Goal: Task Accomplishment & Management: Manage account settings

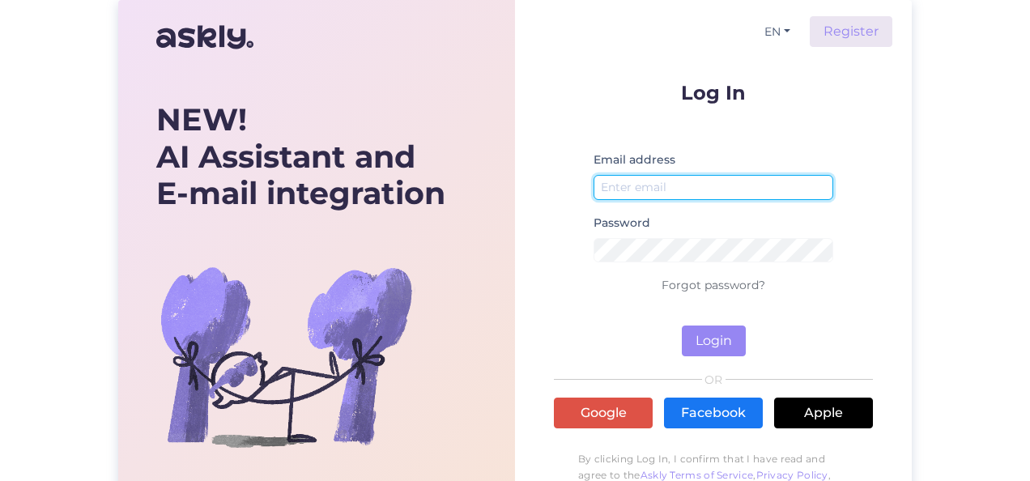
click at [691, 181] on input "email" at bounding box center [714, 187] width 240 height 25
type input "[EMAIL_ADDRESS][DOMAIN_NAME]"
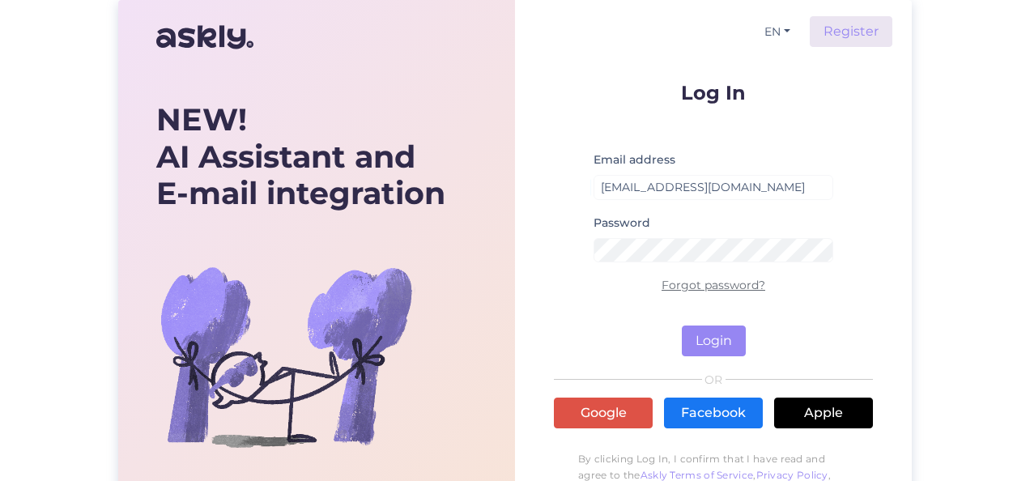
click at [724, 290] on link "Forgot password?" at bounding box center [714, 285] width 104 height 15
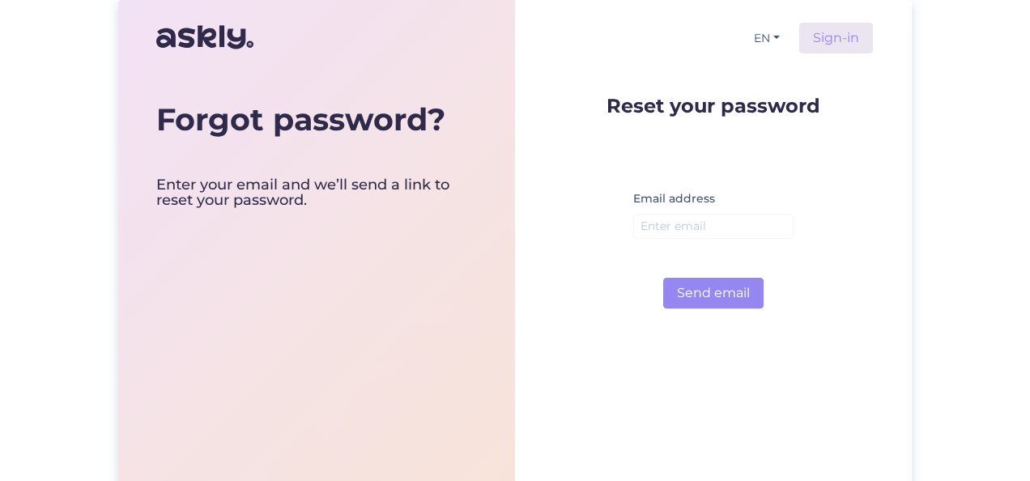
click at [735, 194] on div "Email address" at bounding box center [713, 220] width 160 height 63
click at [722, 228] on input "email" at bounding box center [713, 226] width 160 height 25
type input "[EMAIL_ADDRESS][DOMAIN_NAME]"
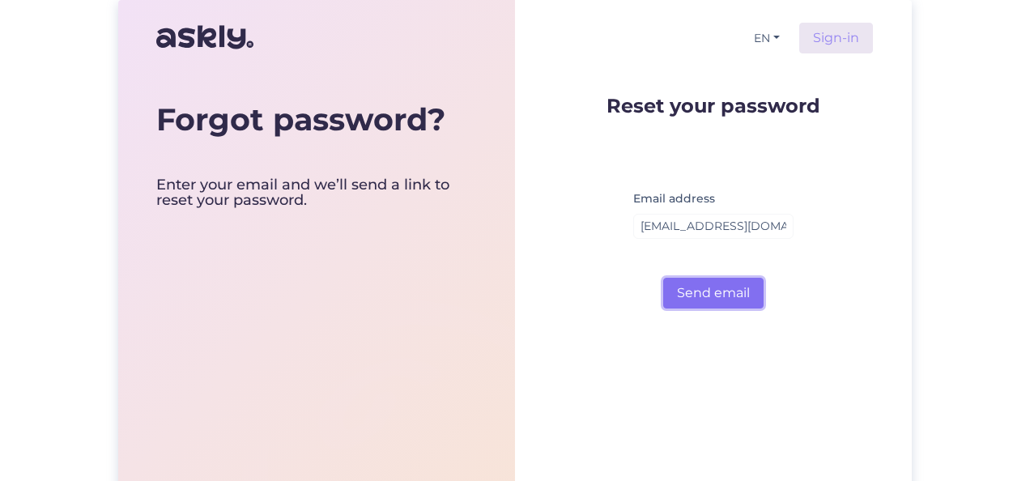
click at [722, 288] on button "Send email" at bounding box center [713, 293] width 100 height 31
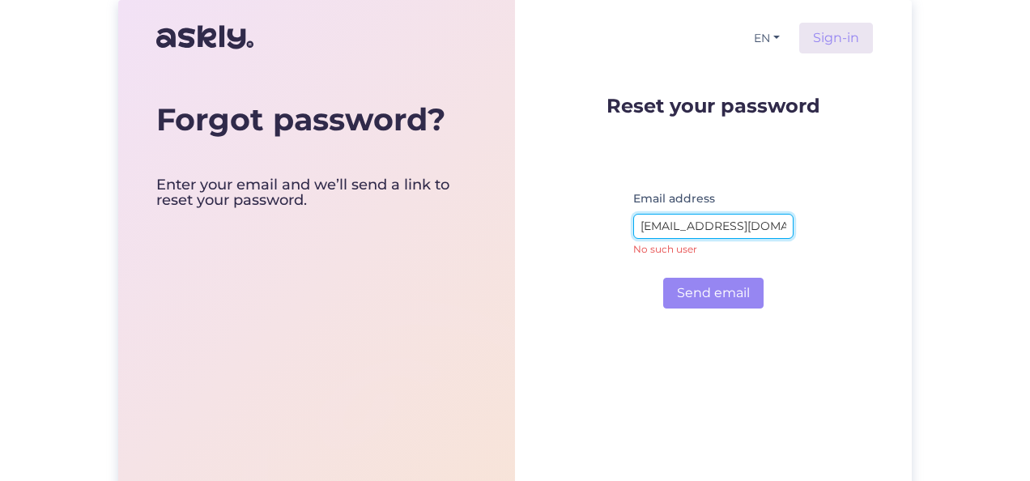
click at [758, 222] on input "[EMAIL_ADDRESS][DOMAIN_NAME]" at bounding box center [713, 226] width 160 height 25
type input "m"
type input "meelishelmoja@gmail.com"
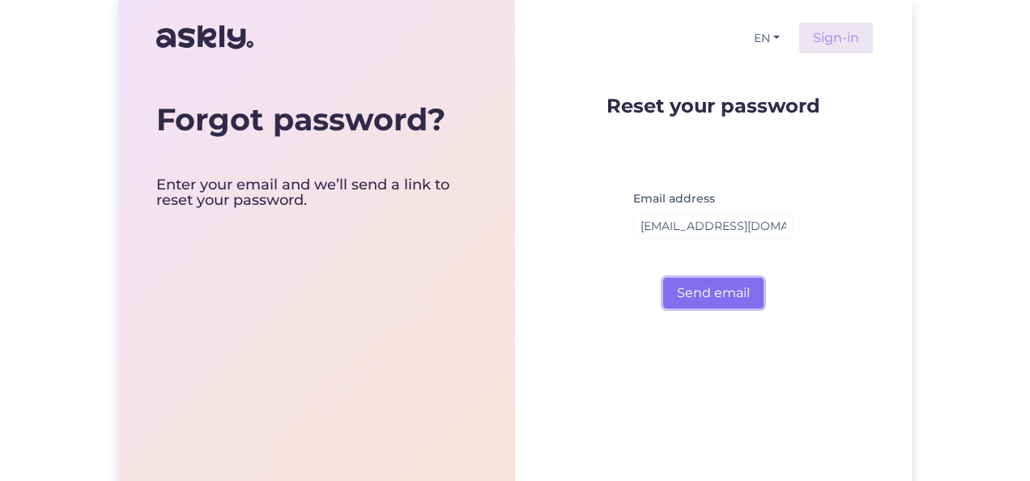
click at [720, 290] on button "Send email" at bounding box center [713, 293] width 100 height 31
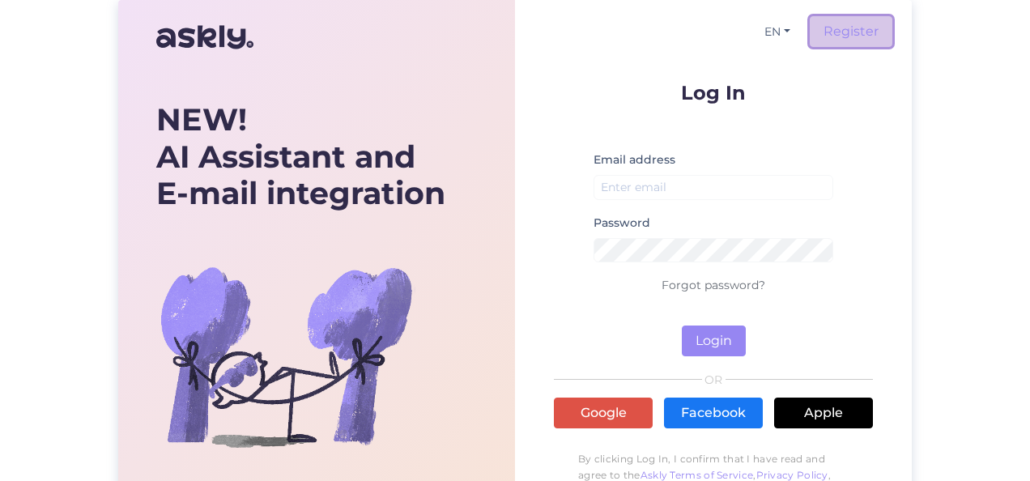
click at [853, 35] on link "Register" at bounding box center [851, 31] width 83 height 31
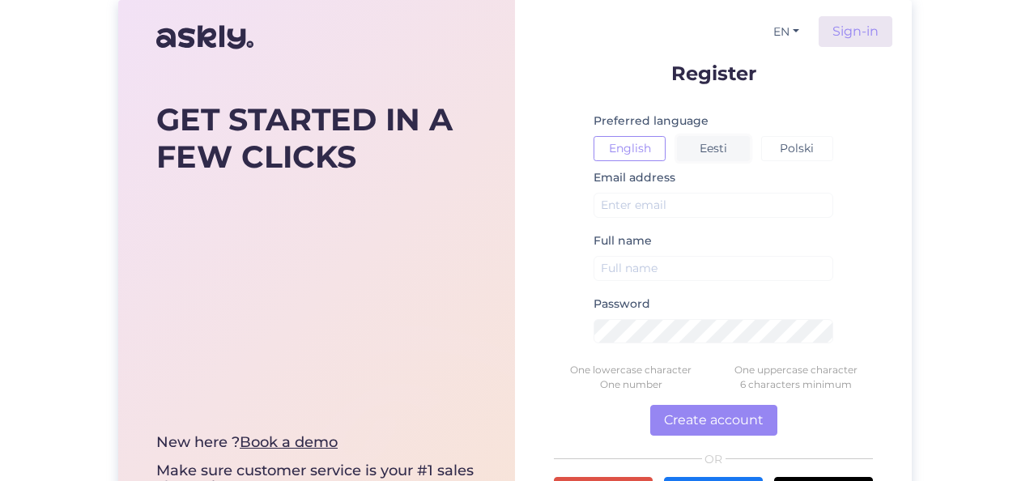
click at [709, 144] on button "Eesti" at bounding box center [713, 148] width 72 height 25
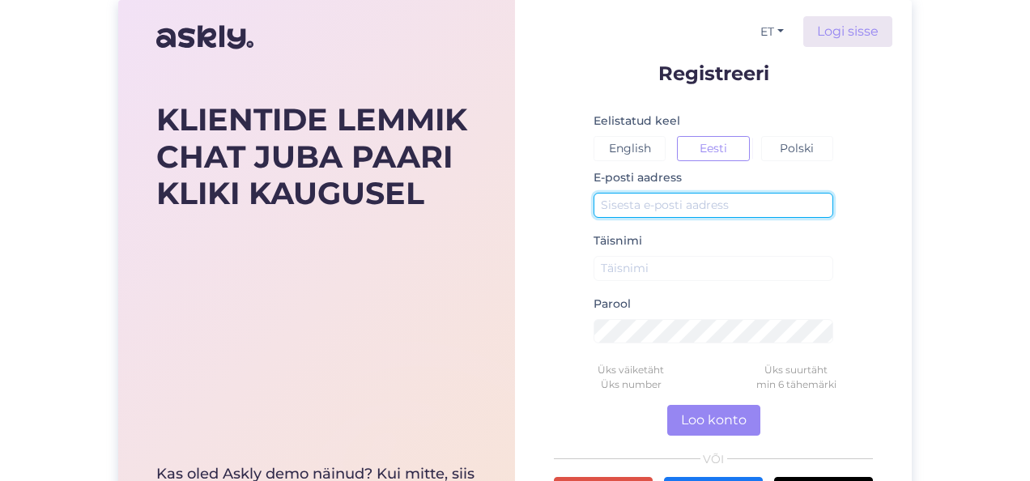
click at [675, 204] on input "text" at bounding box center [714, 205] width 240 height 25
type input "[EMAIL_ADDRESS][DOMAIN_NAME]"
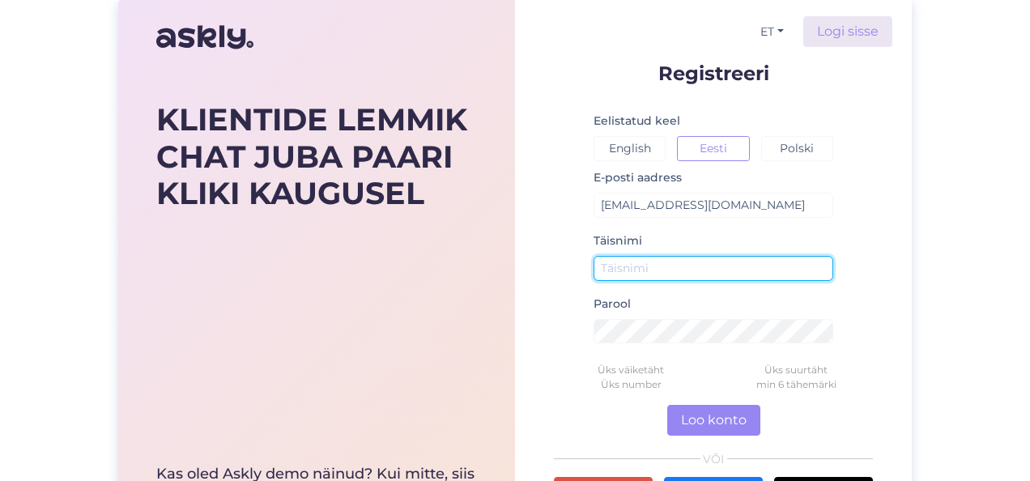
click at [653, 266] on input "text" at bounding box center [714, 268] width 240 height 25
type input "Meelis Helmoja"
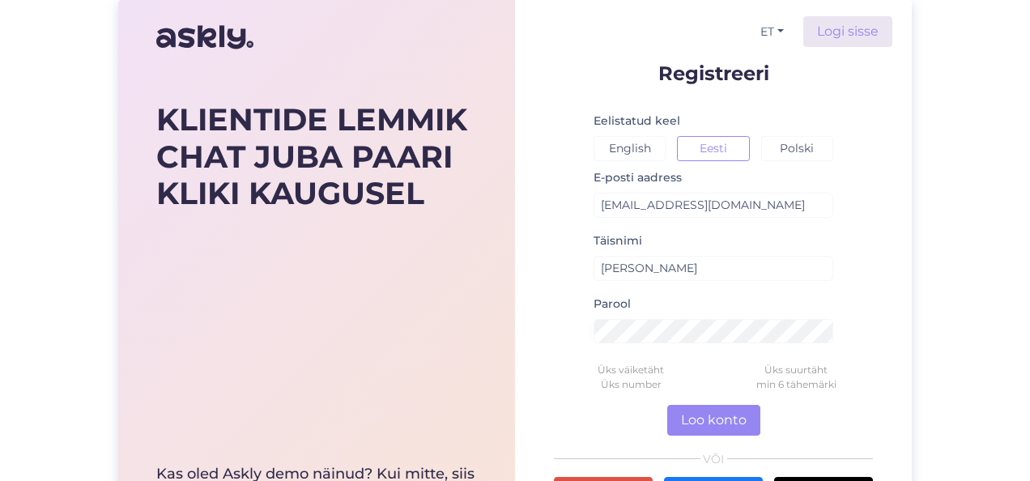
click at [902, 344] on div "ET Logi sisse Registreeri Eelistatud keel English Eesti Polski E-posti aadress …" at bounding box center [713, 308] width 397 height 616
click at [714, 411] on button "Loo konto" at bounding box center [713, 420] width 93 height 31
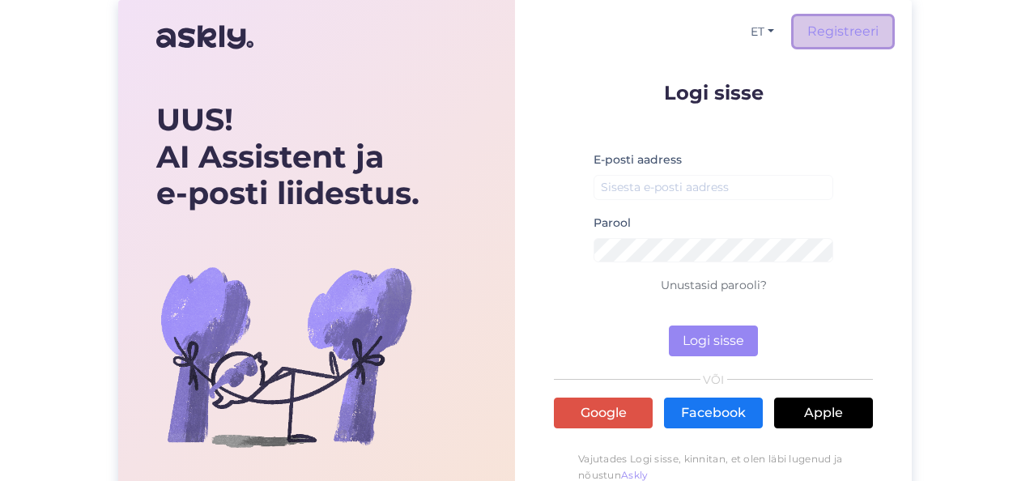
click at [853, 33] on link "Registreeri" at bounding box center [843, 31] width 99 height 31
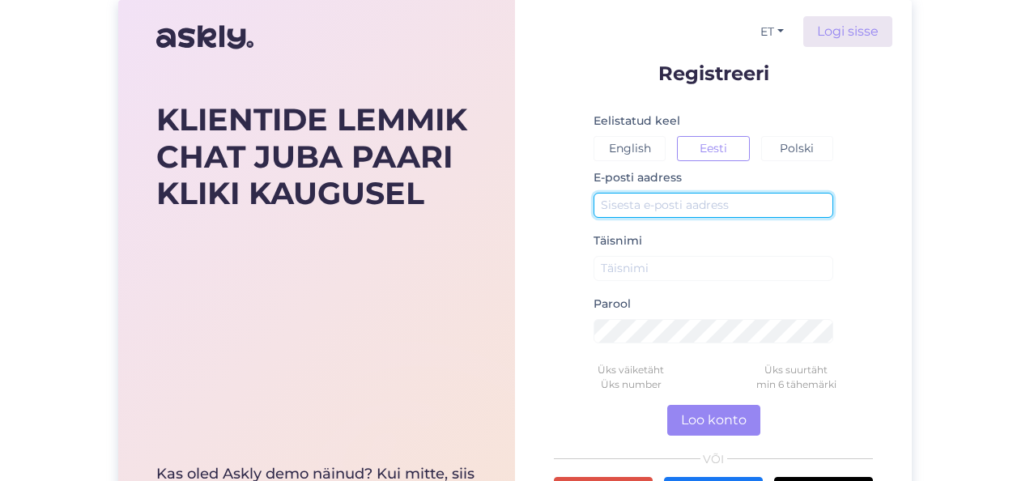
click at [682, 201] on input "text" at bounding box center [714, 205] width 240 height 25
type input "[EMAIL_ADDRESS][DOMAIN_NAME]"
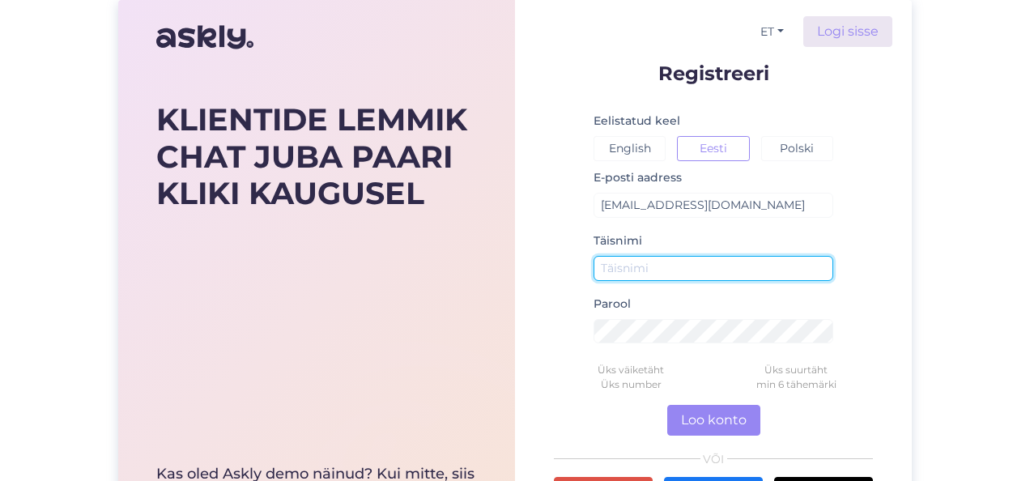
type input "Meelis Helmoja"
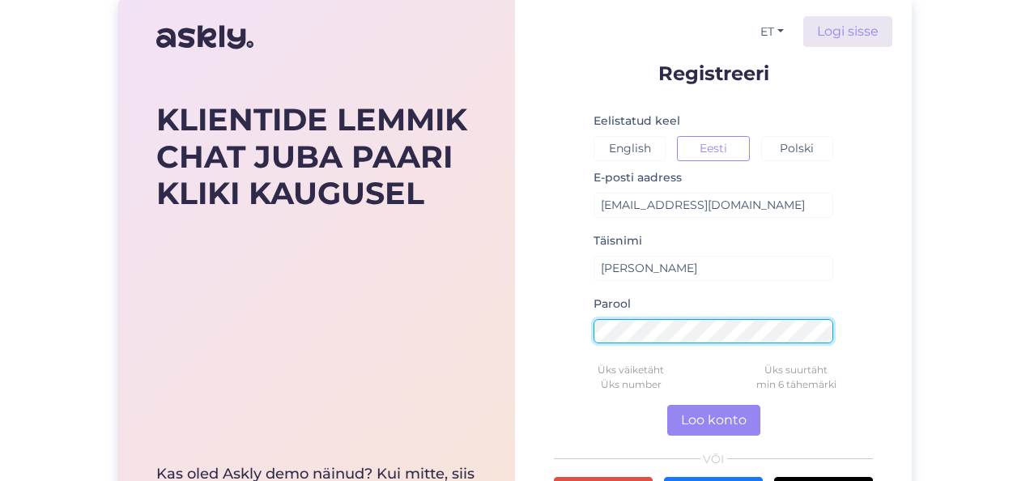
click at [537, 317] on div "ET Logi sisse Registreeri Eelistatud keel English Eesti Polski E-posti aadress …" at bounding box center [713, 308] width 397 height 616
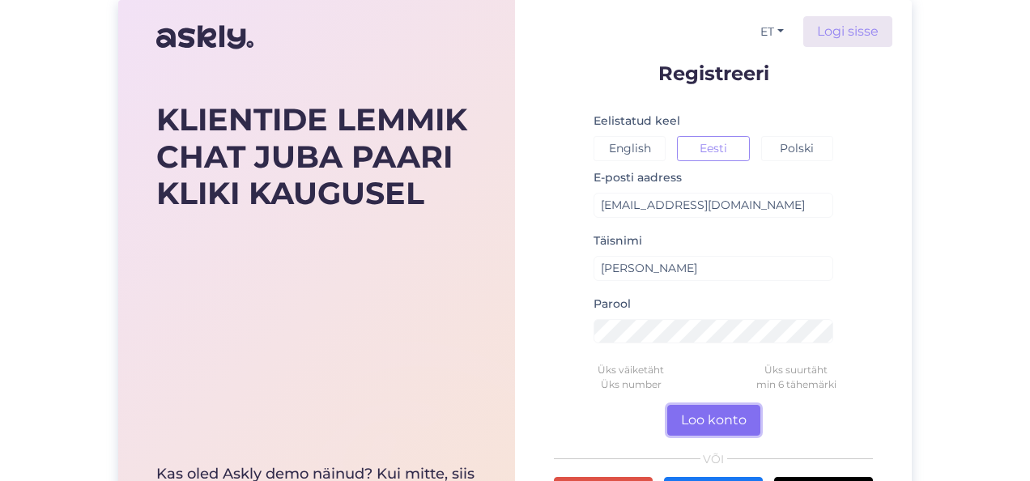
click at [720, 416] on button "Loo konto" at bounding box center [713, 420] width 93 height 31
click at [702, 419] on button "Loo konto" at bounding box center [713, 420] width 93 height 31
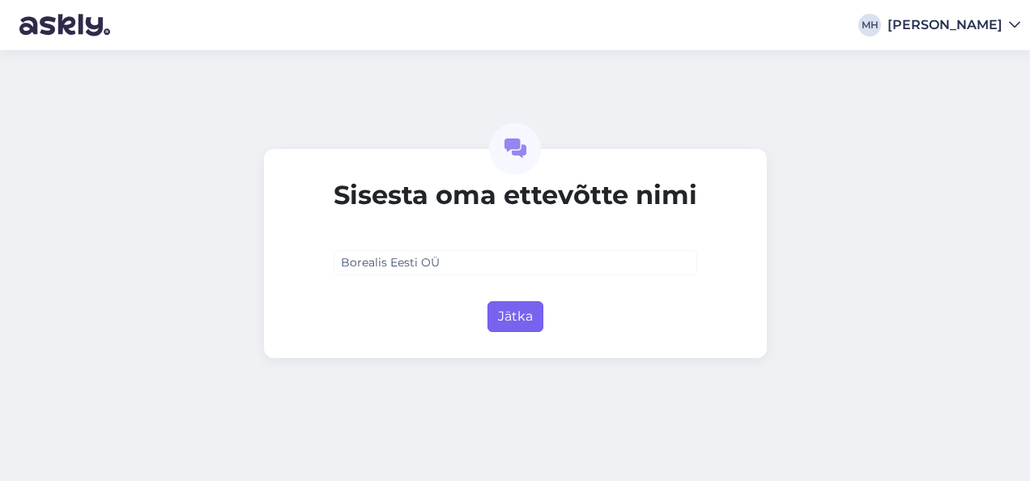
type input "Borealis Eesti OÜ"
click at [523, 310] on button "Jätka" at bounding box center [515, 316] width 56 height 31
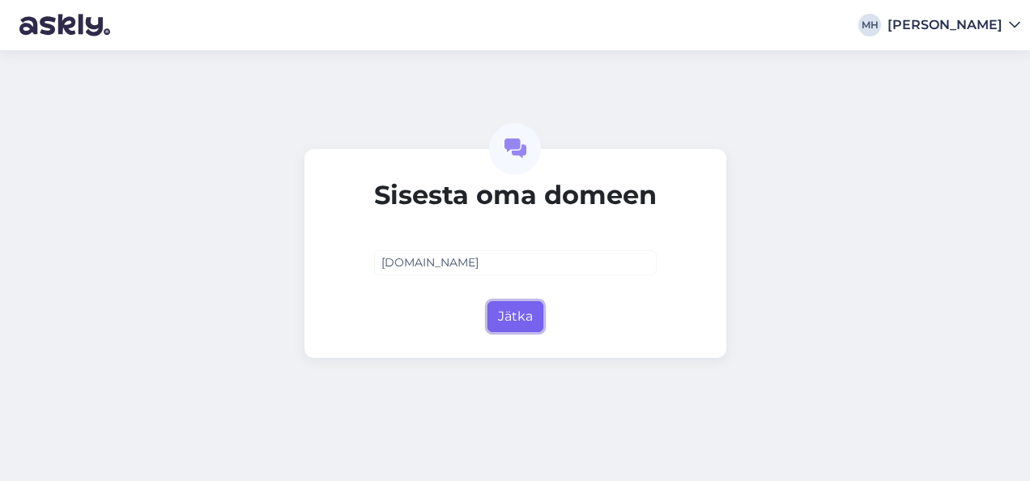
click at [523, 310] on button "Jätka" at bounding box center [515, 316] width 56 height 31
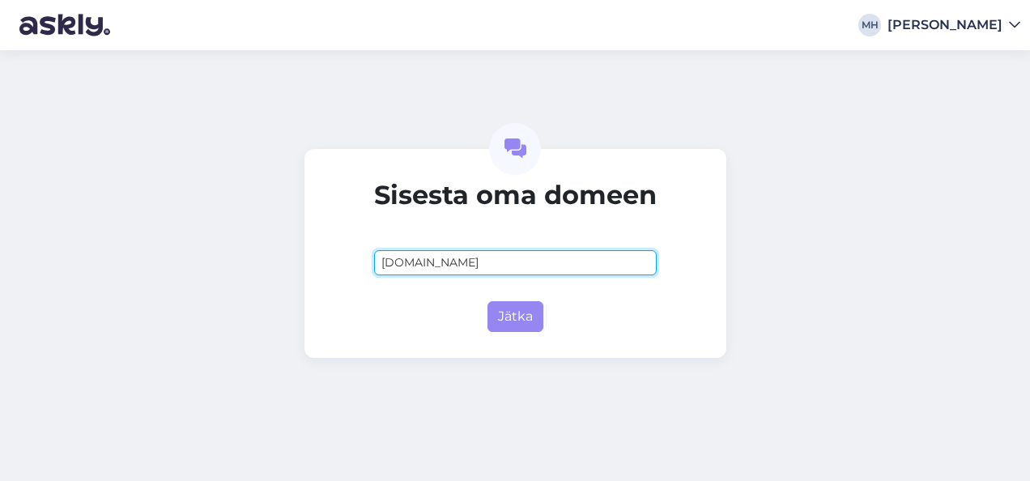
type input "borealis.ee"
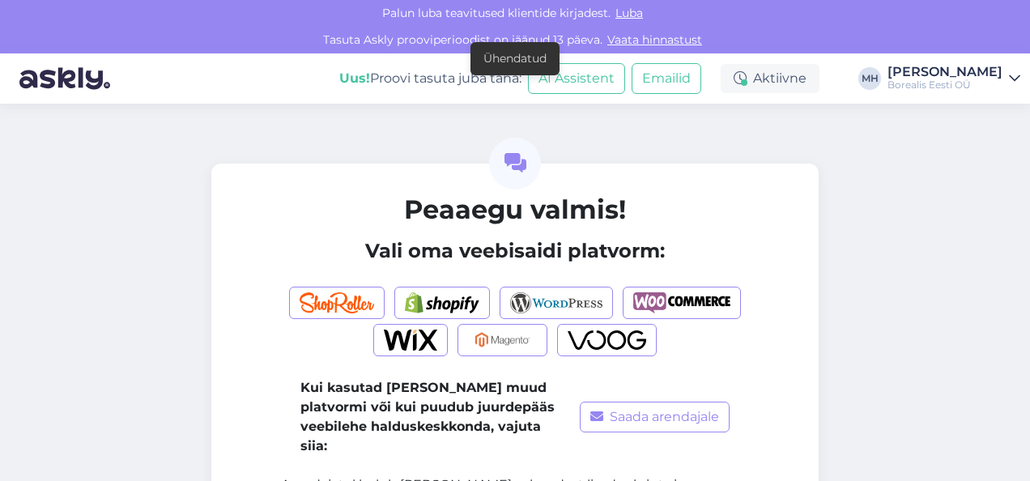
click at [972, 80] on div "Borealis Eesti OÜ" at bounding box center [945, 85] width 115 height 13
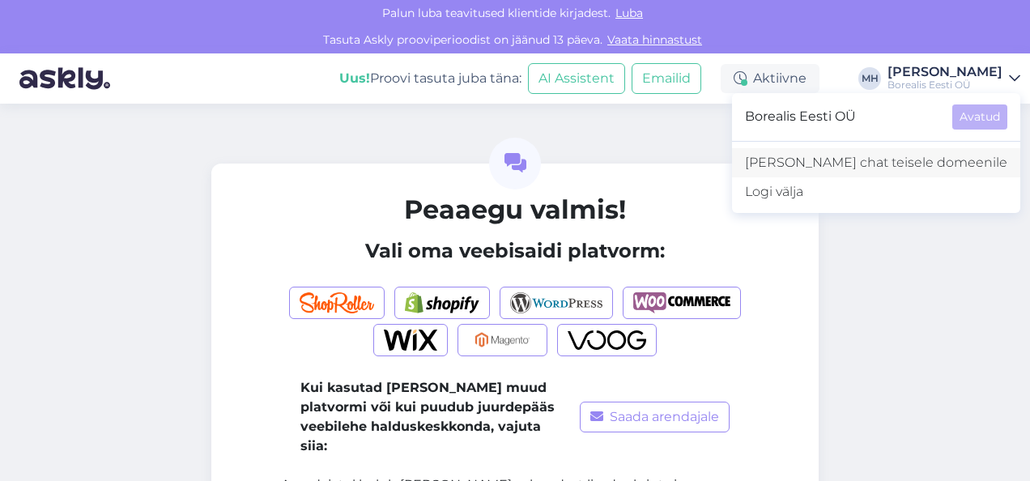
click at [946, 162] on link "Lisa chat teisele domeenile" at bounding box center [876, 162] width 288 height 29
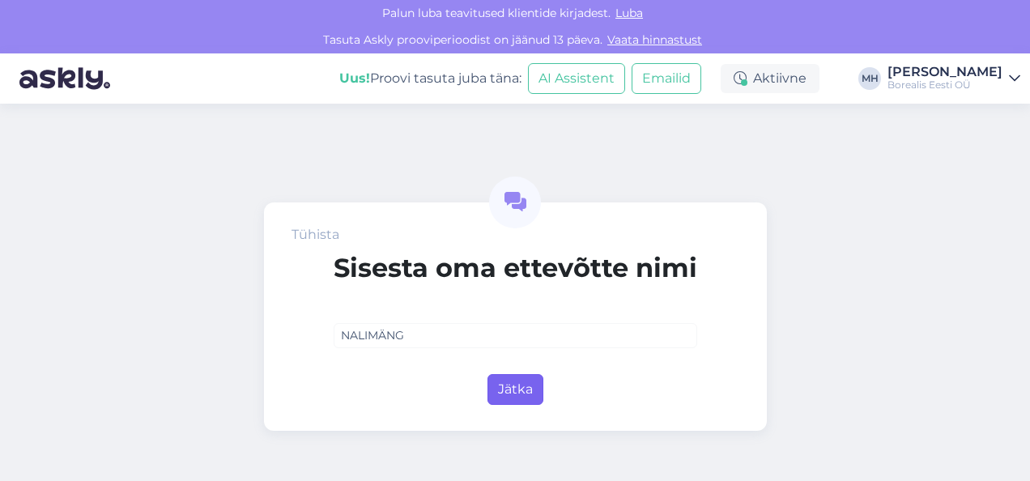
type input "NALIMÄNG"
click at [520, 382] on button "Jätka" at bounding box center [515, 389] width 56 height 31
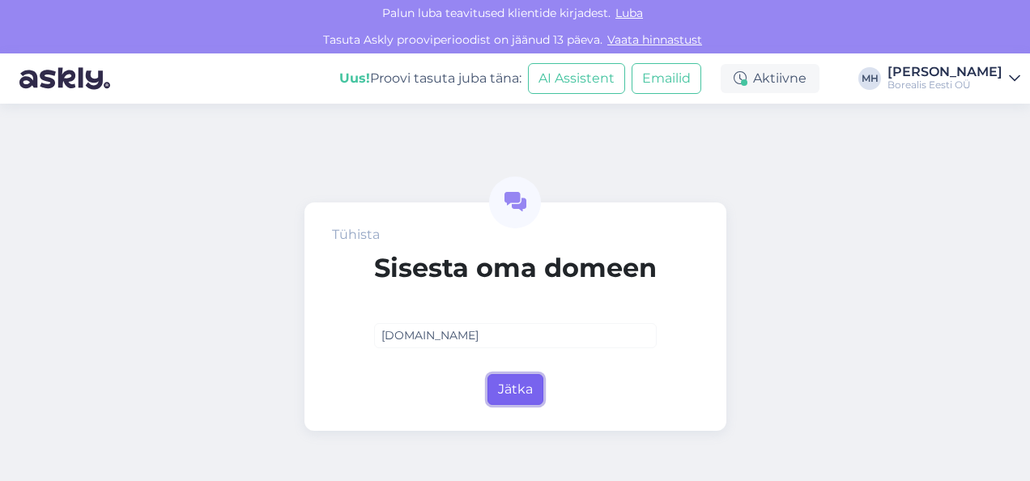
click at [520, 382] on button "Jätka" at bounding box center [515, 389] width 56 height 31
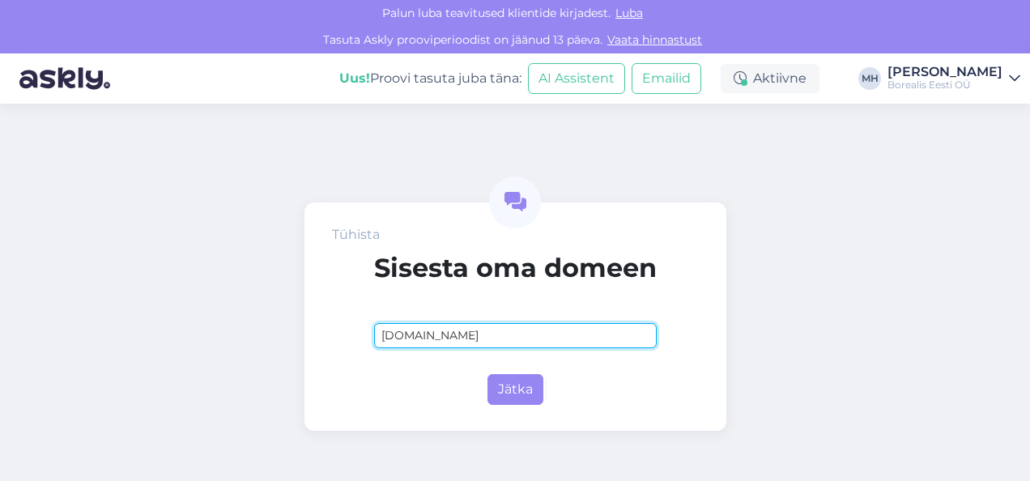
type input "nalimang.ee"
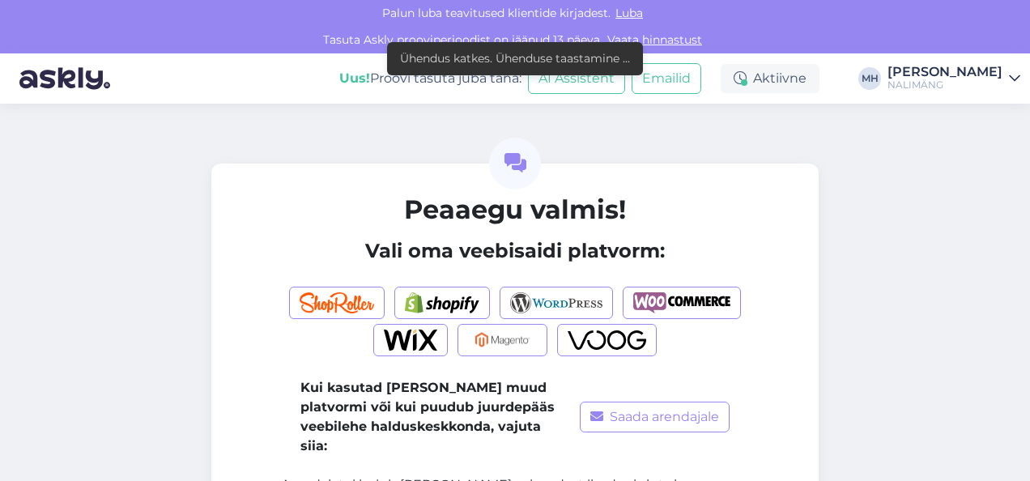
click at [992, 83] on div "NALIMÄNG" at bounding box center [945, 85] width 115 height 13
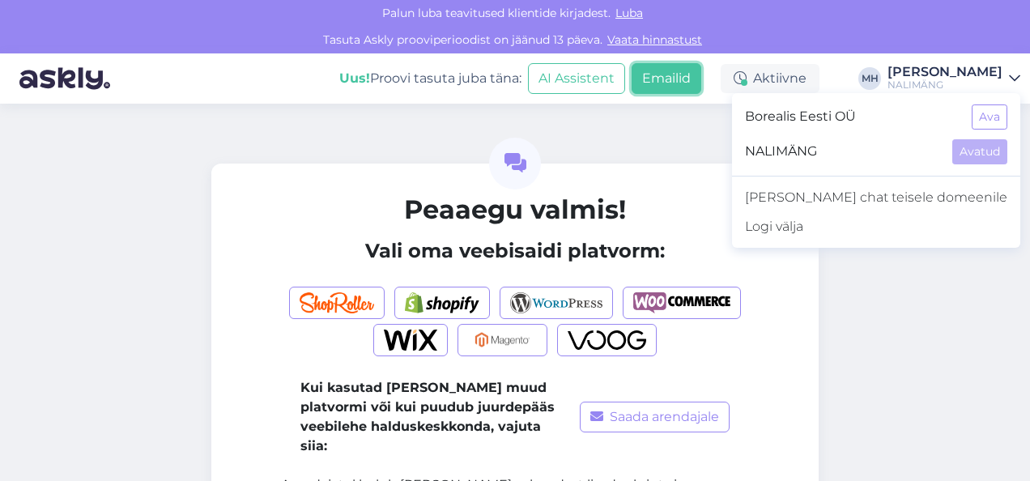
click at [679, 81] on button "Emailid" at bounding box center [667, 78] width 70 height 31
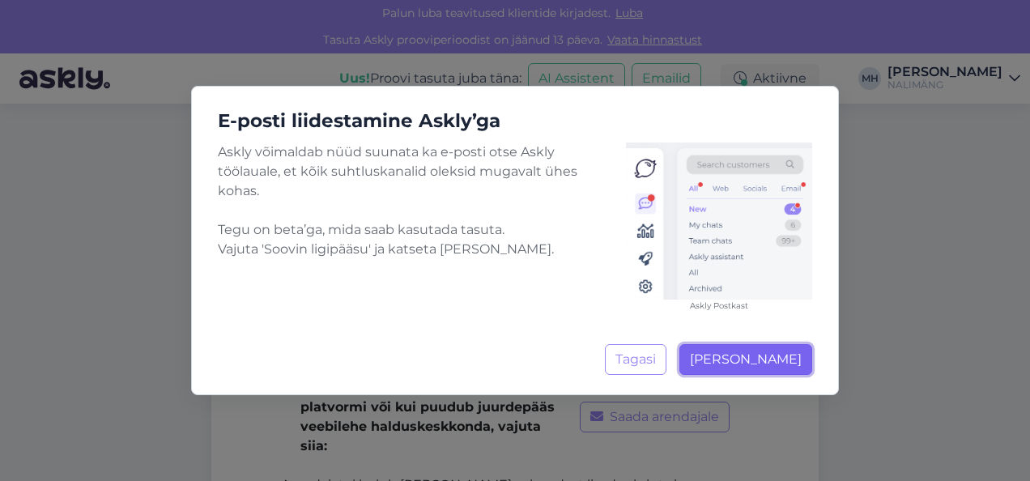
click at [724, 364] on span "Soovin ligipääsu" at bounding box center [746, 358] width 112 height 15
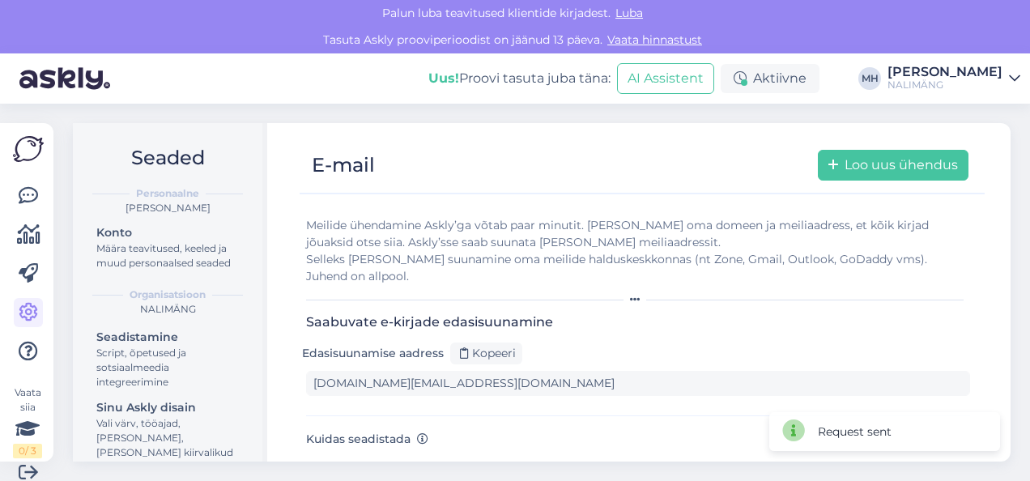
scroll to position [113, 0]
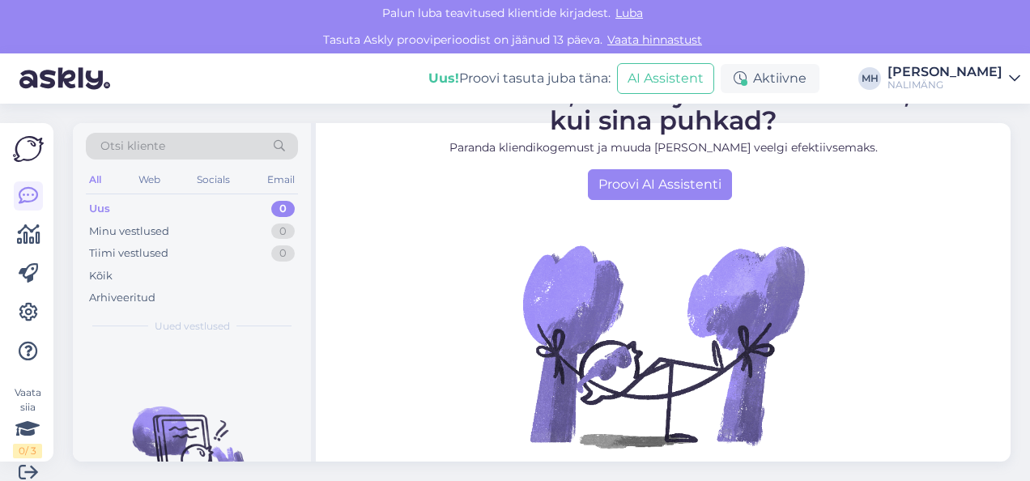
click at [988, 67] on div "[PERSON_NAME]" at bounding box center [945, 72] width 115 height 13
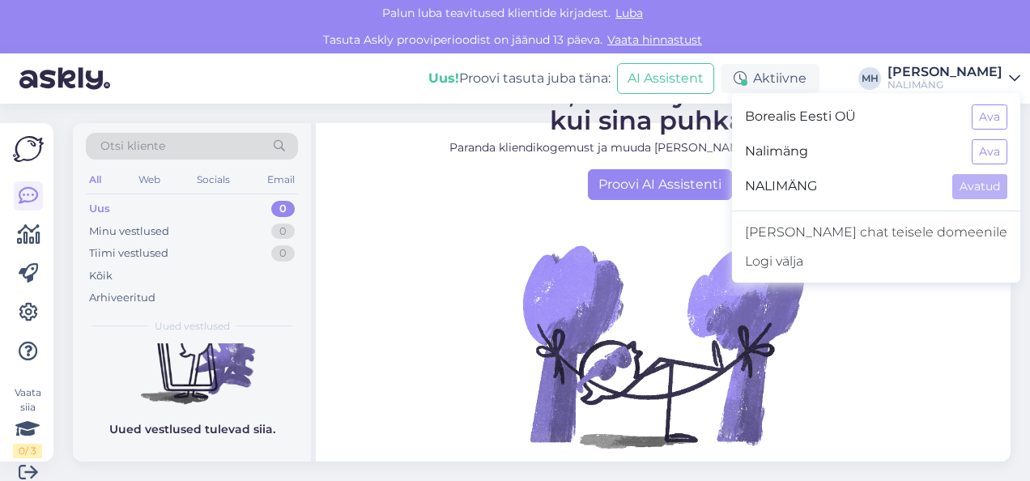
scroll to position [117, 0]
click at [29, 311] on icon at bounding box center [28, 312] width 19 height 19
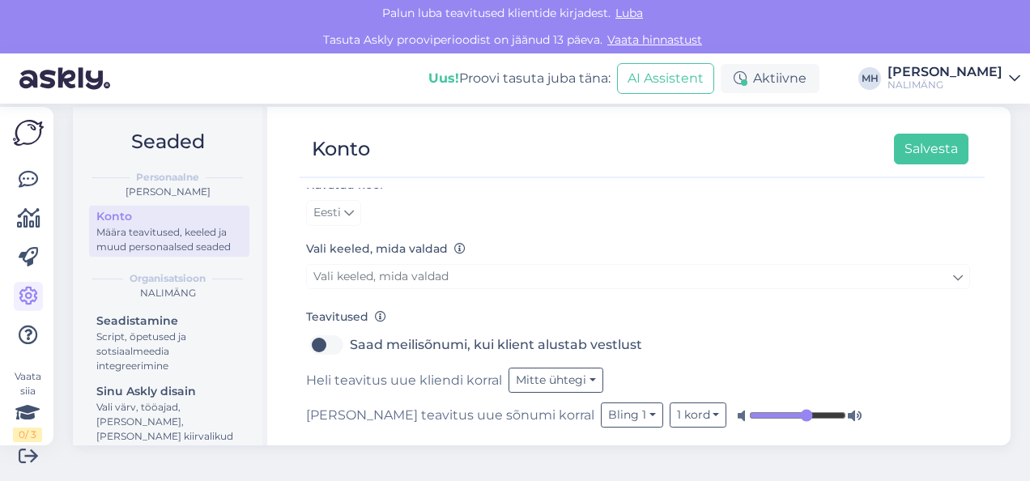
scroll to position [146, 0]
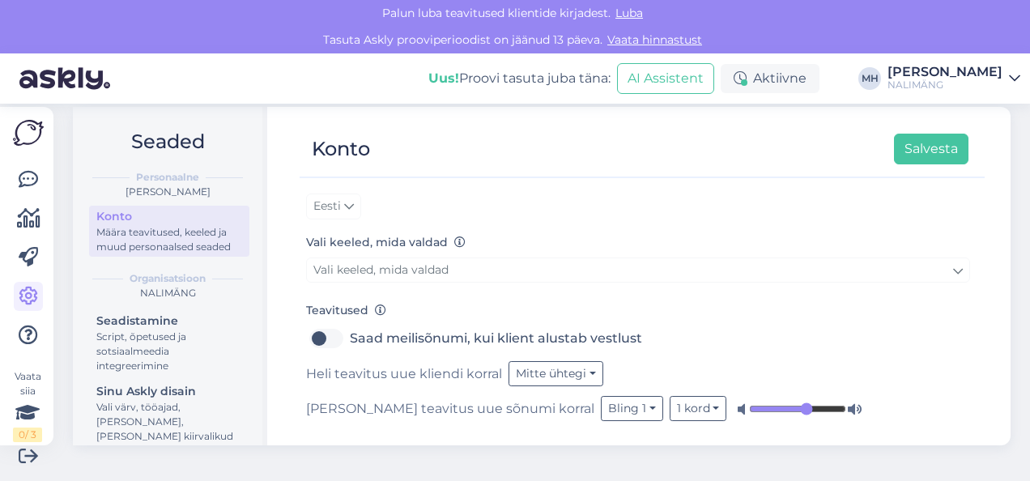
click at [350, 337] on label "Saad meilisõnumi, kui klient alustab vestlust" at bounding box center [496, 339] width 292 height 26
click at [337, 337] on input "Saad meilisõnumi, kui klient alustab vestlust" at bounding box center [326, 339] width 40 height 26
checkbox input "true"
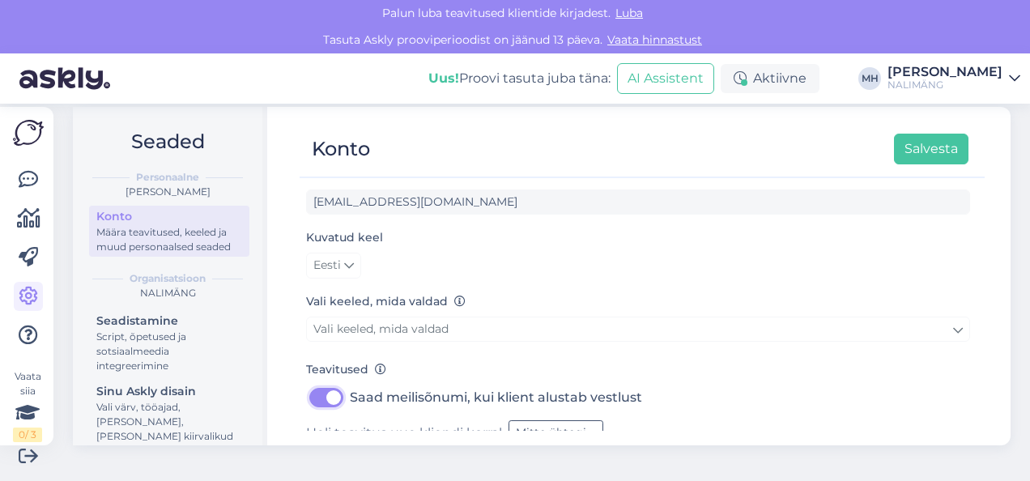
scroll to position [87, 0]
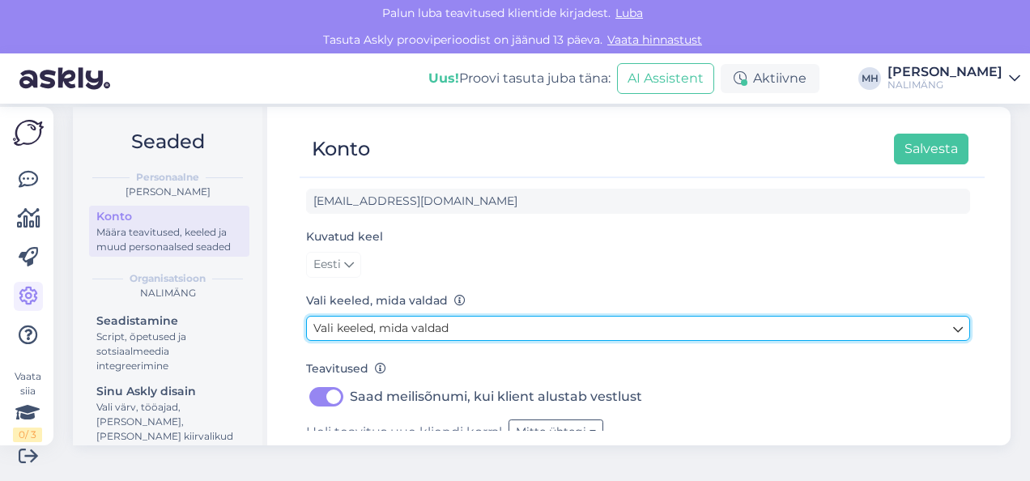
click at [737, 322] on link "Vali keeled, mida valdad" at bounding box center [638, 328] width 664 height 25
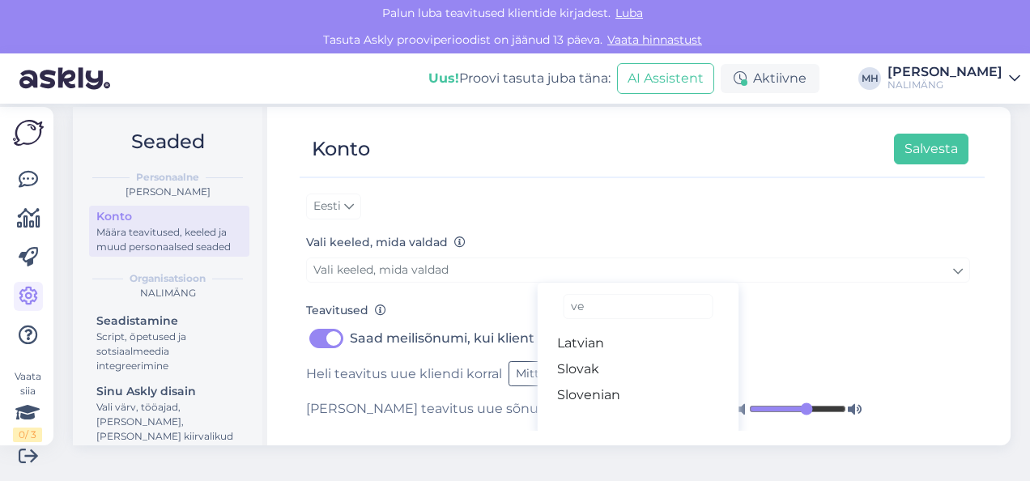
scroll to position [146, 0]
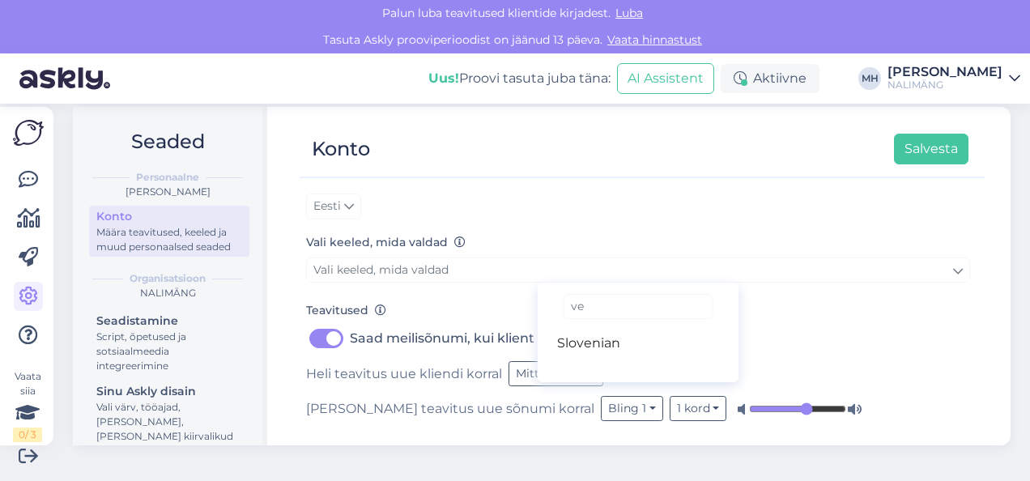
type input "v"
type input "russ"
click at [594, 338] on link "Russian" at bounding box center [639, 343] width 202 height 26
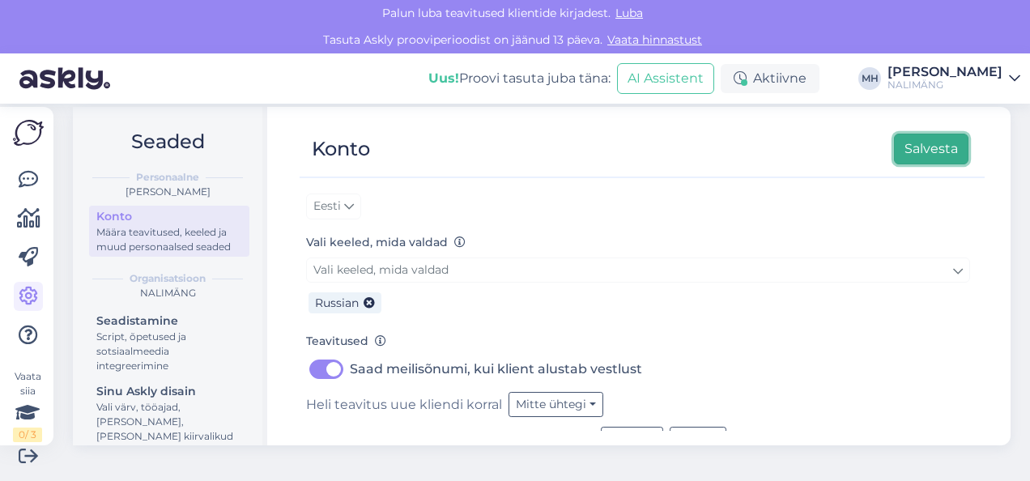
click at [922, 150] on button "Salvesta" at bounding box center [931, 149] width 74 height 31
click at [1004, 78] on link "Meelis Helmoja NALIMÄNG" at bounding box center [954, 79] width 133 height 26
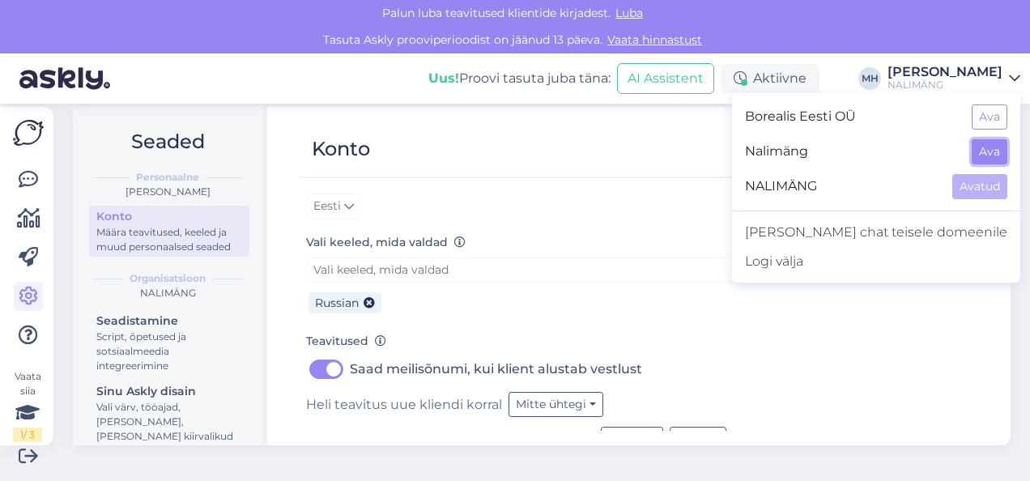
click at [983, 154] on button "Ava" at bounding box center [990, 151] width 36 height 25
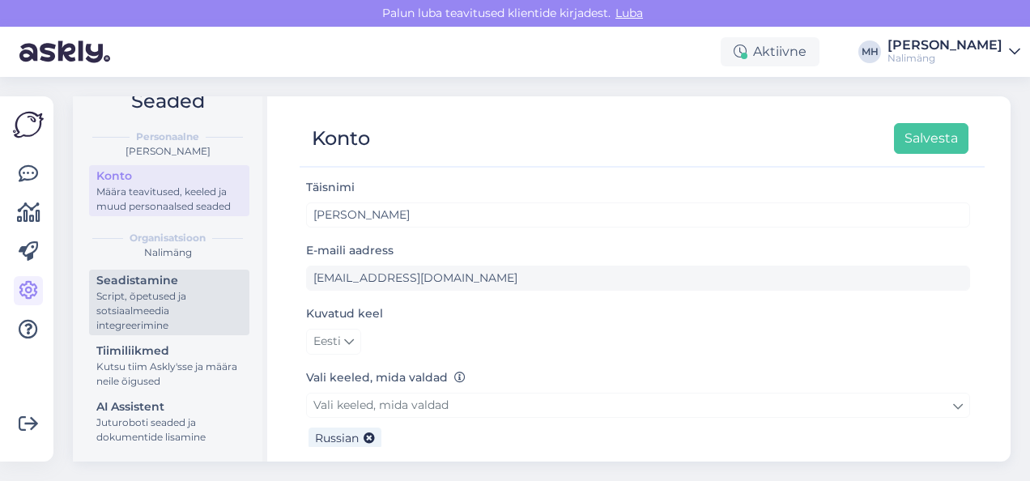
scroll to position [0, 0]
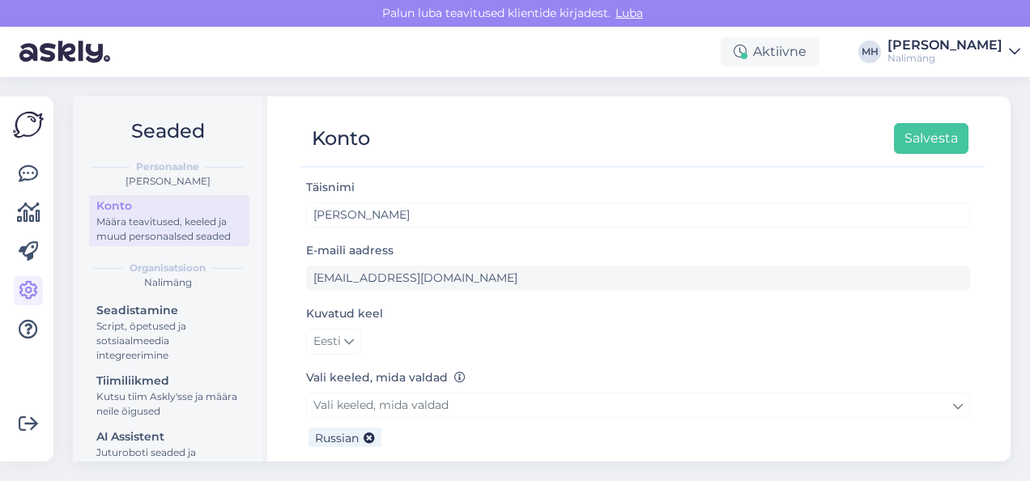
click at [954, 45] on div "[PERSON_NAME]" at bounding box center [945, 45] width 115 height 13
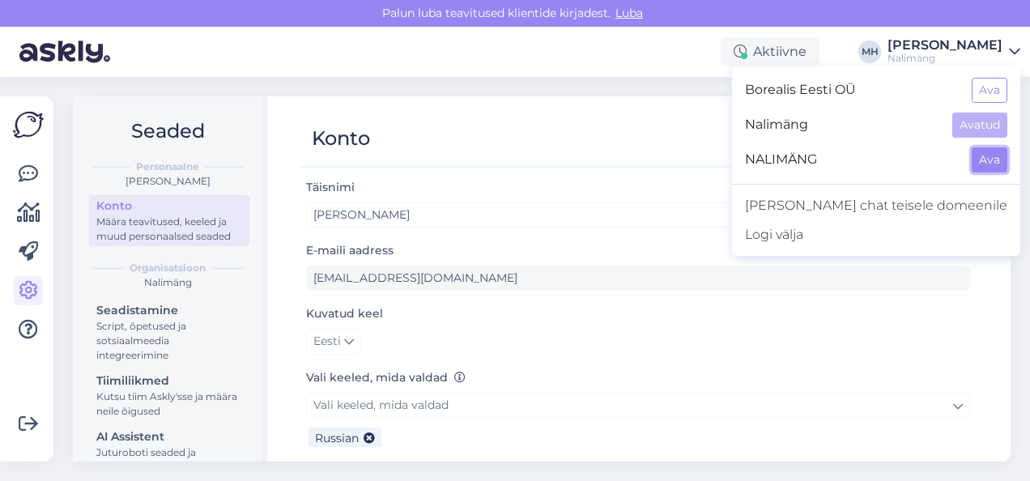
click at [983, 159] on button "Ava" at bounding box center [990, 159] width 36 height 25
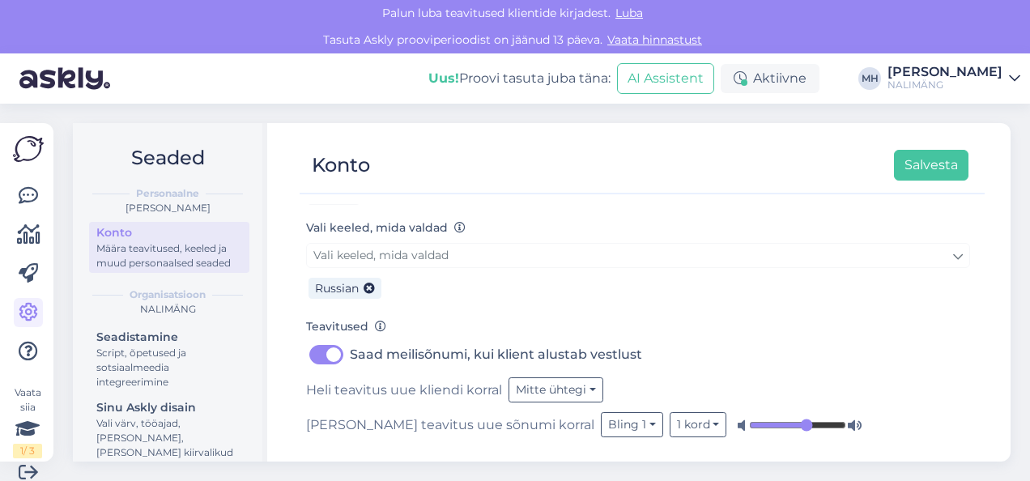
scroll to position [16, 0]
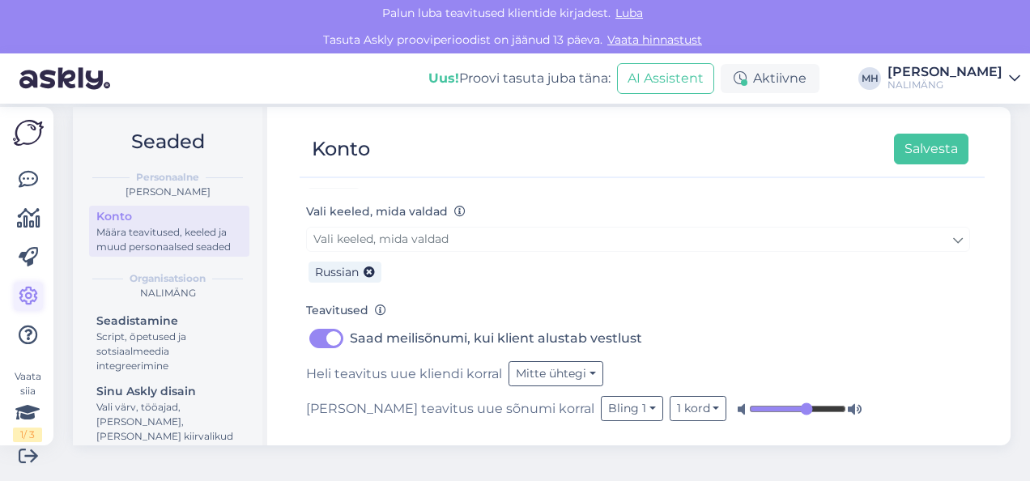
click at [28, 289] on icon at bounding box center [28, 296] width 19 height 19
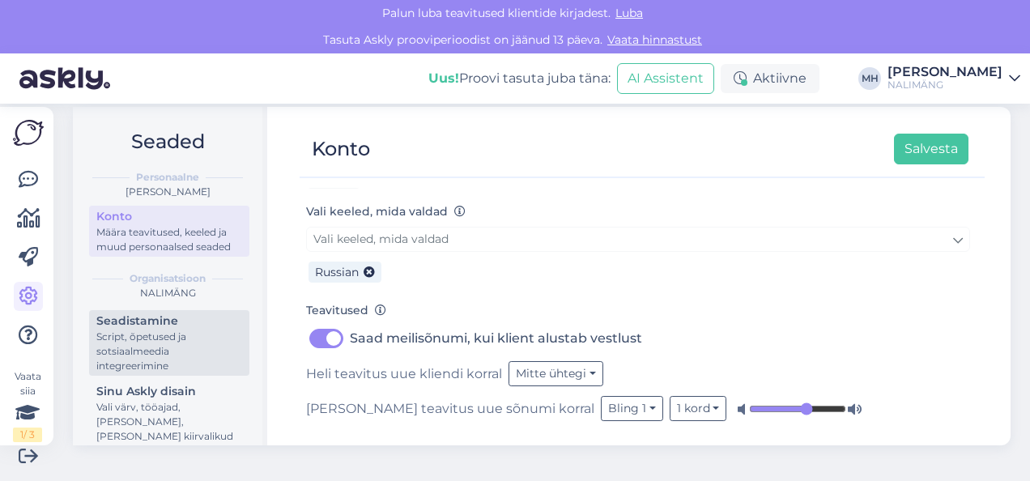
scroll to position [268, 0]
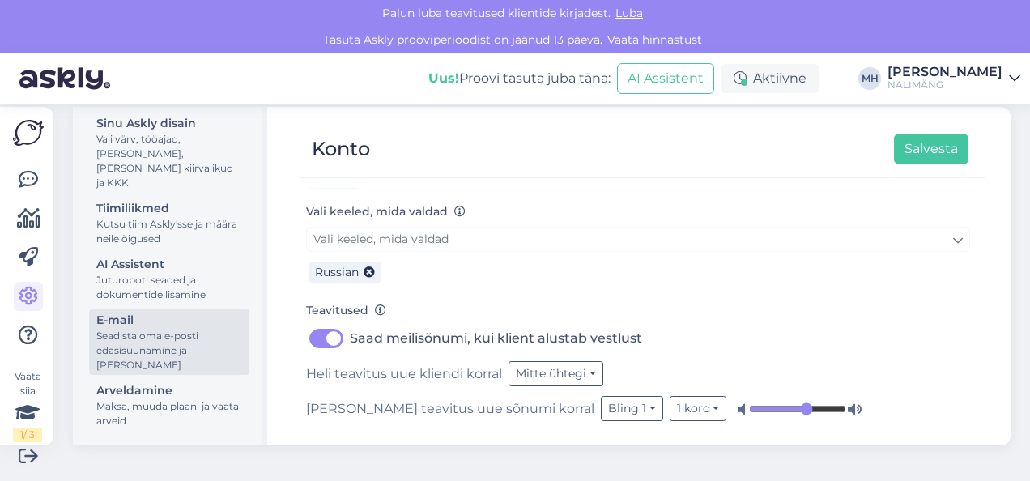
click at [188, 343] on div "Seadista oma e-posti edasisuunamine ja lisa domeenid" at bounding box center [169, 351] width 146 height 44
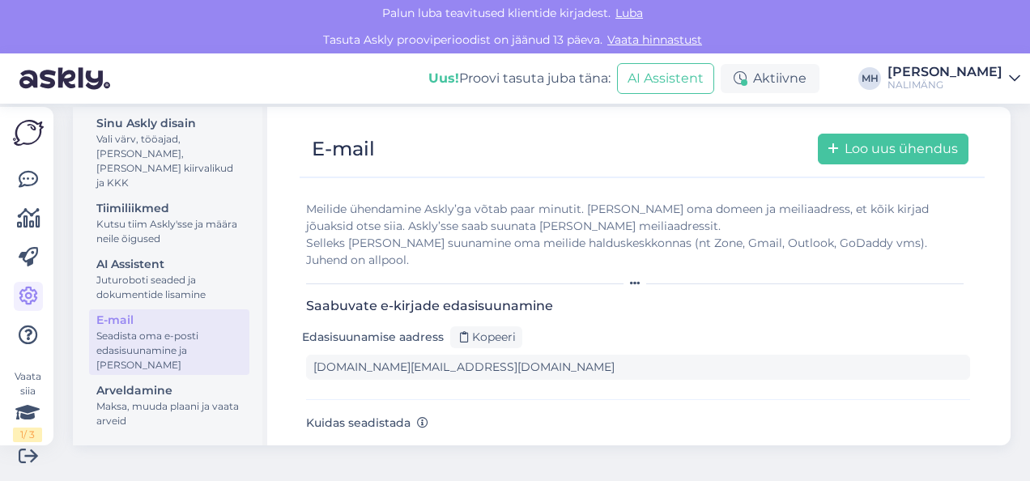
scroll to position [113, 0]
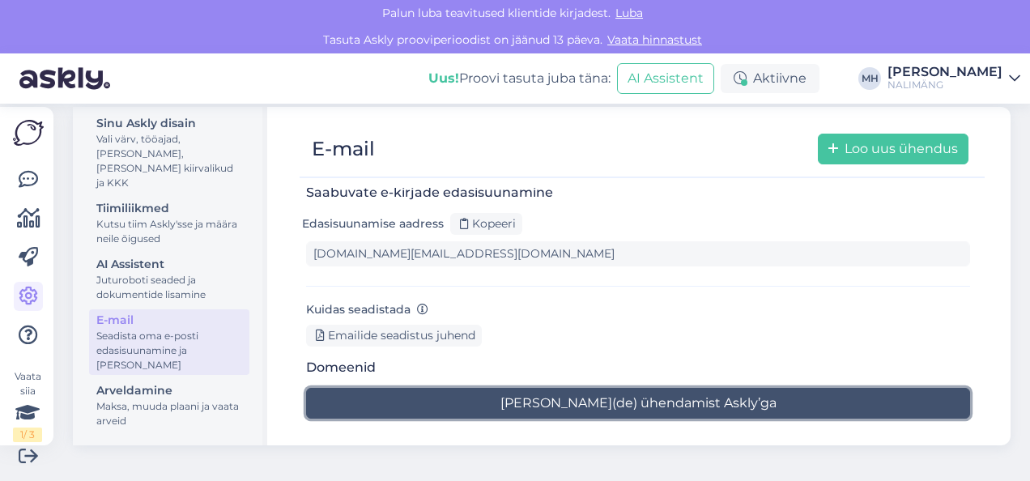
click at [656, 402] on button "Alusta meili(de) ühendamist Askly’ga" at bounding box center [638, 403] width 664 height 31
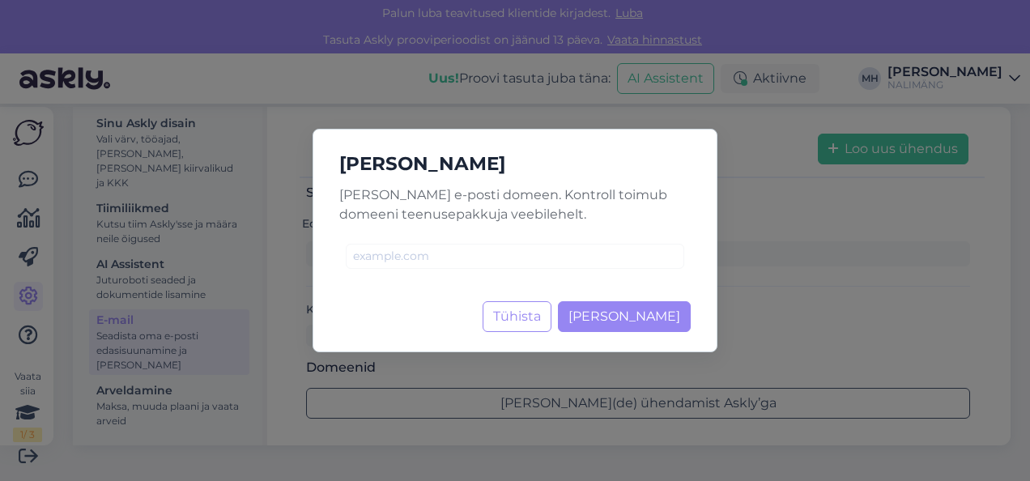
click at [798, 292] on div "Lisa domeen Lisa e-posti domeen. Kontroll toimub domeeni teenusepakkuja veebile…" at bounding box center [515, 240] width 1030 height 481
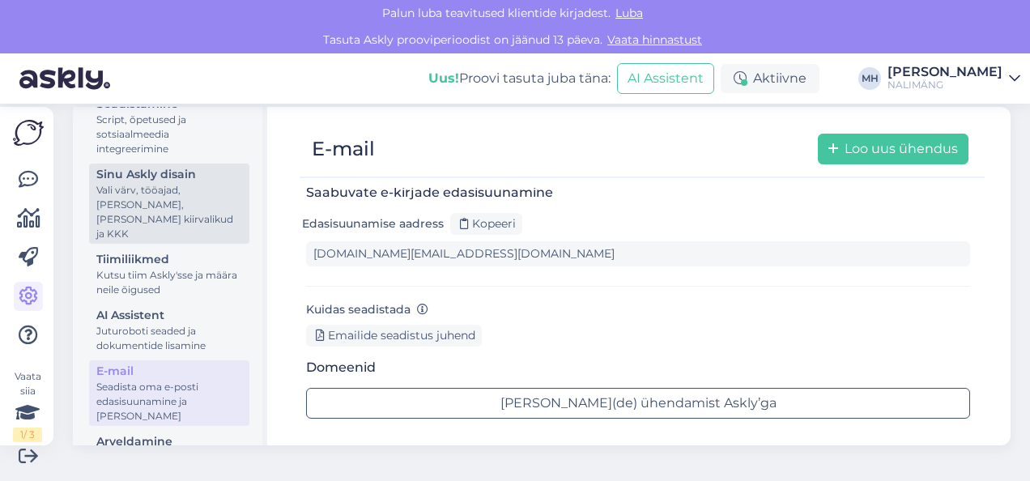
scroll to position [165, 0]
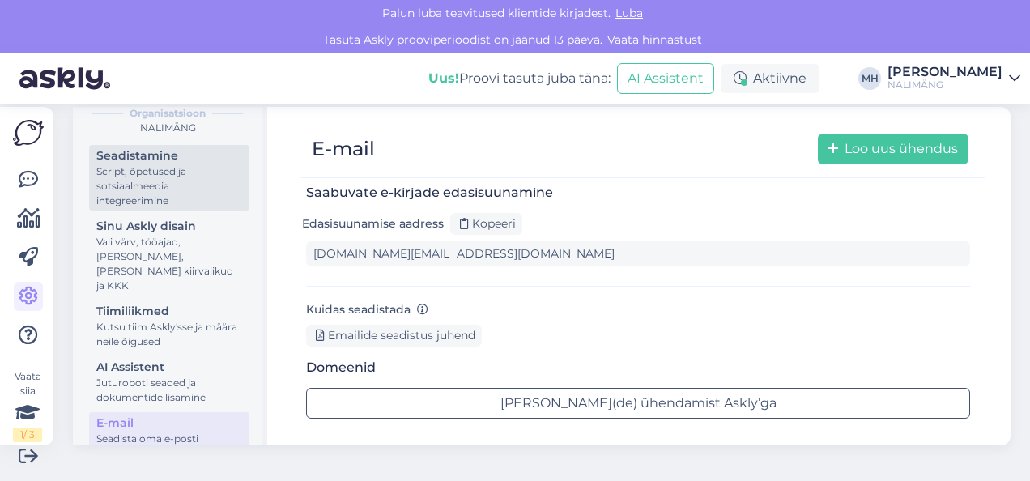
click at [174, 191] on div "Script, õpetused ja sotsiaalmeedia integreerimine" at bounding box center [169, 186] width 146 height 44
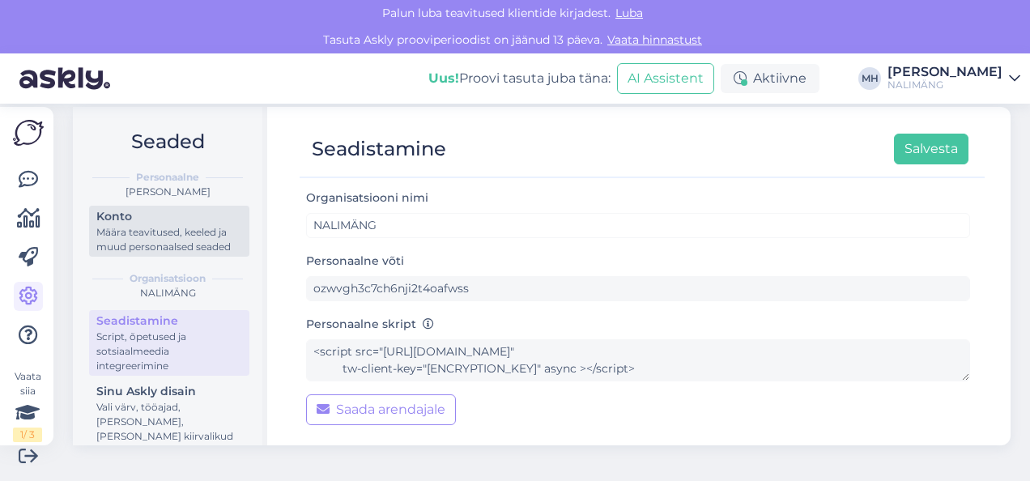
click at [156, 228] on div "Määra teavitused, keeled ja muud personaalsed seaded" at bounding box center [169, 239] width 146 height 29
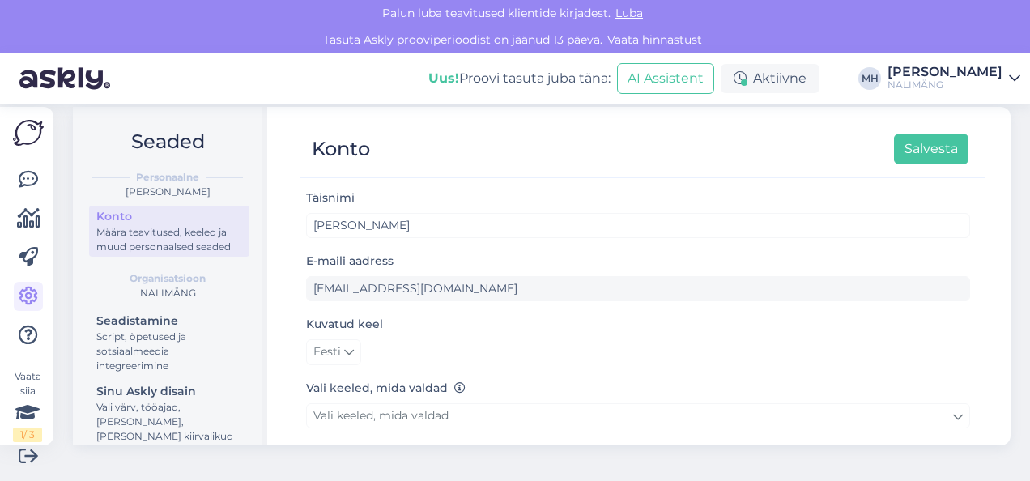
click at [994, 78] on div "[PERSON_NAME]" at bounding box center [945, 72] width 115 height 13
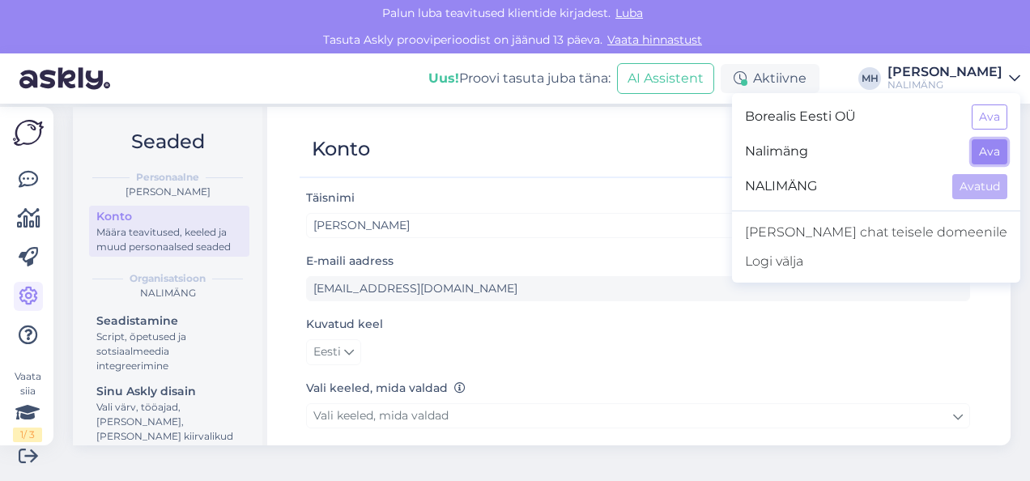
click at [987, 156] on button "Ava" at bounding box center [990, 151] width 36 height 25
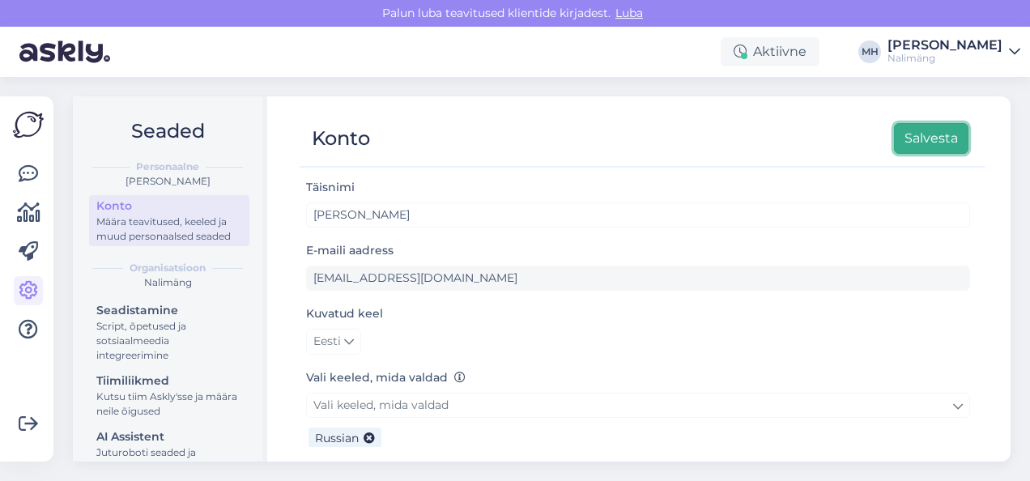
click at [930, 139] on button "Salvesta" at bounding box center [931, 138] width 74 height 31
click at [24, 119] on img at bounding box center [28, 124] width 31 height 31
click at [24, 172] on icon at bounding box center [28, 173] width 19 height 19
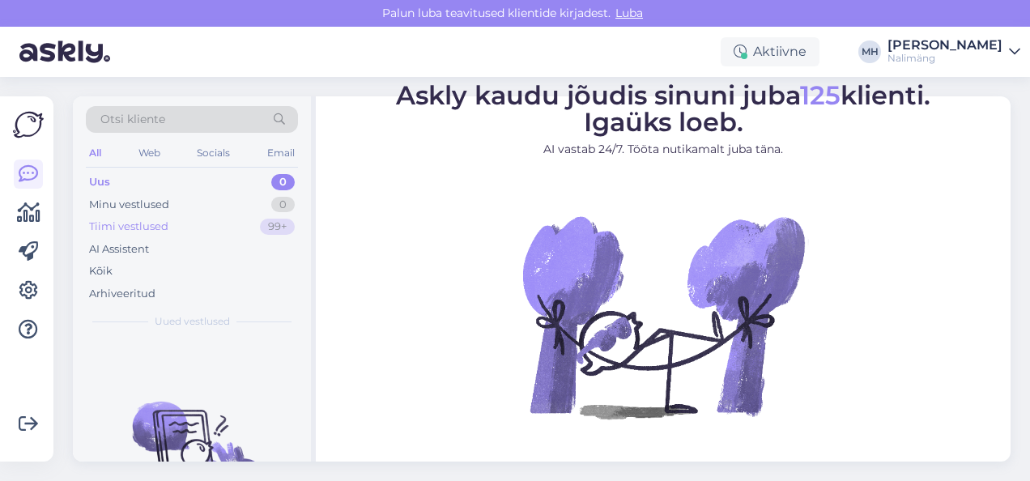
click at [146, 228] on div "Tiimi vestlused" at bounding box center [128, 227] width 79 height 16
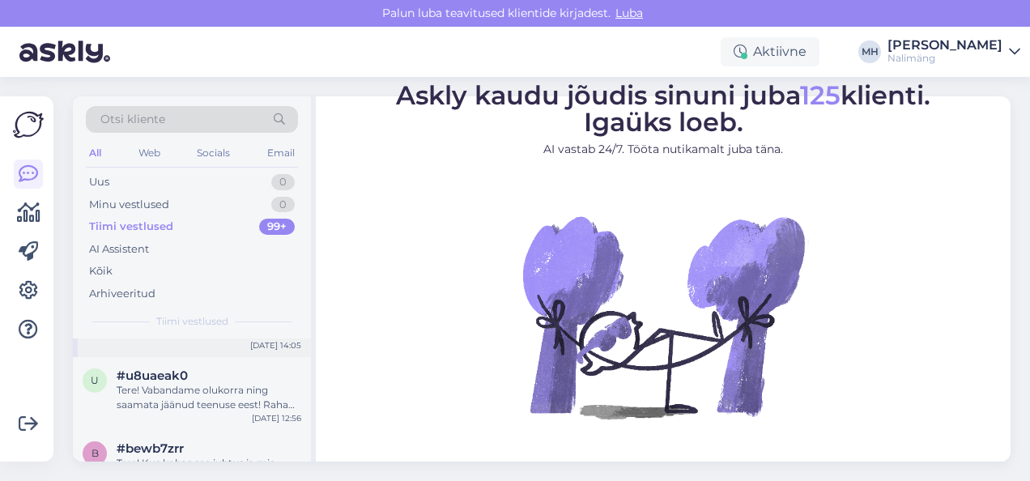
scroll to position [40, 0]
click at [191, 398] on div "Tere! Vabandame olukorra ning saamata jäänud teenuse eest! Raha tagastuseks on …" at bounding box center [209, 396] width 185 height 29
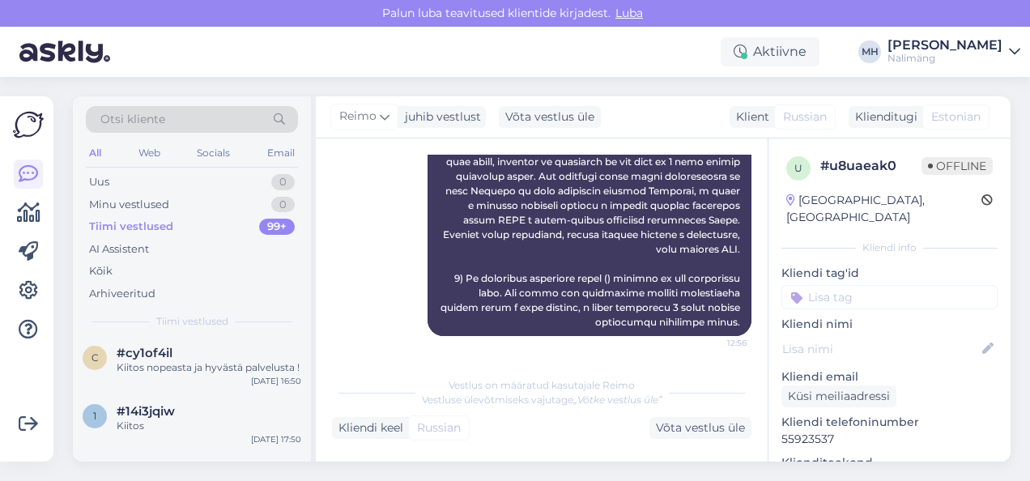
scroll to position [0, 0]
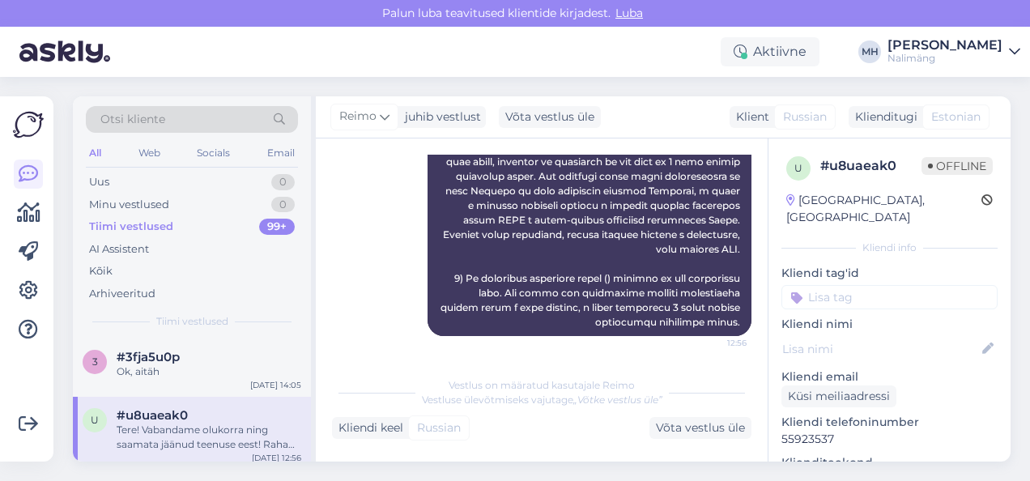
click at [93, 155] on div "All" at bounding box center [95, 153] width 19 height 21
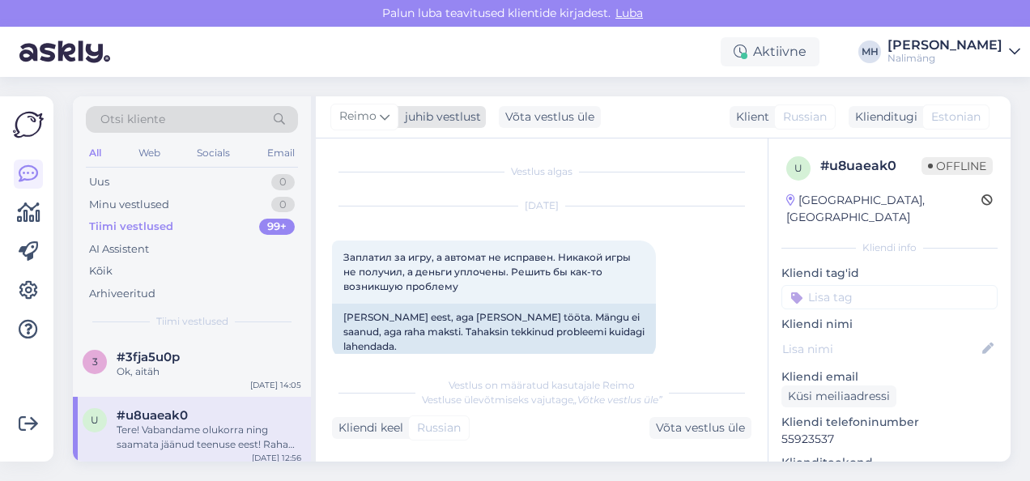
click at [381, 111] on icon at bounding box center [385, 117] width 10 height 18
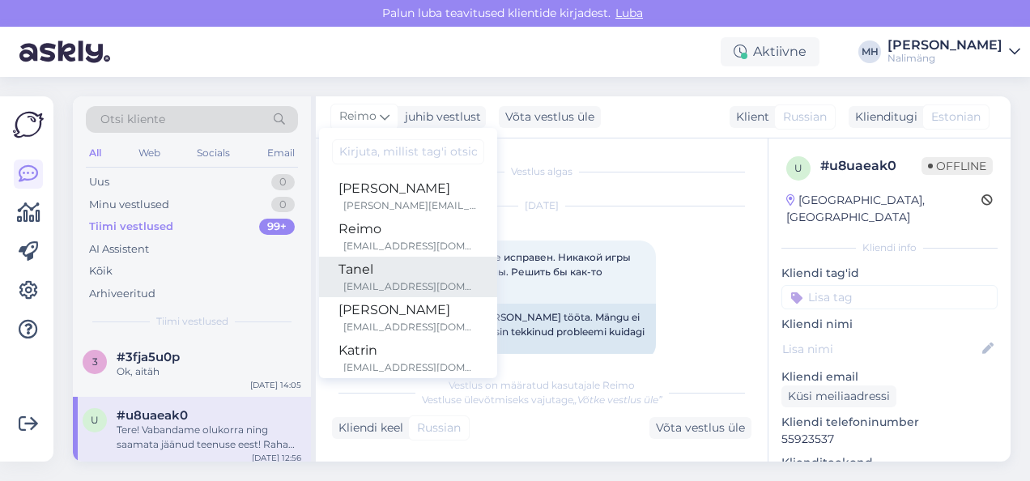
scroll to position [53, 0]
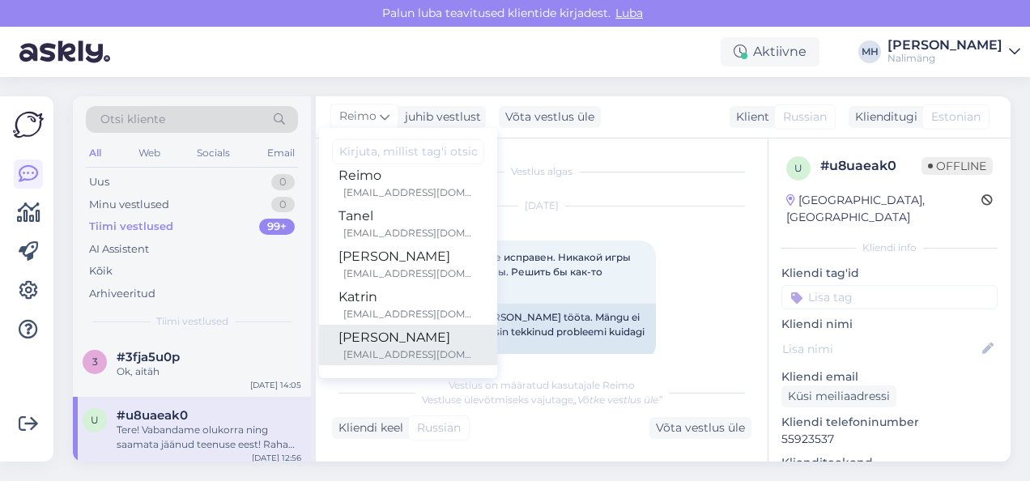
click at [404, 346] on div "[PERSON_NAME]" at bounding box center [407, 337] width 139 height 19
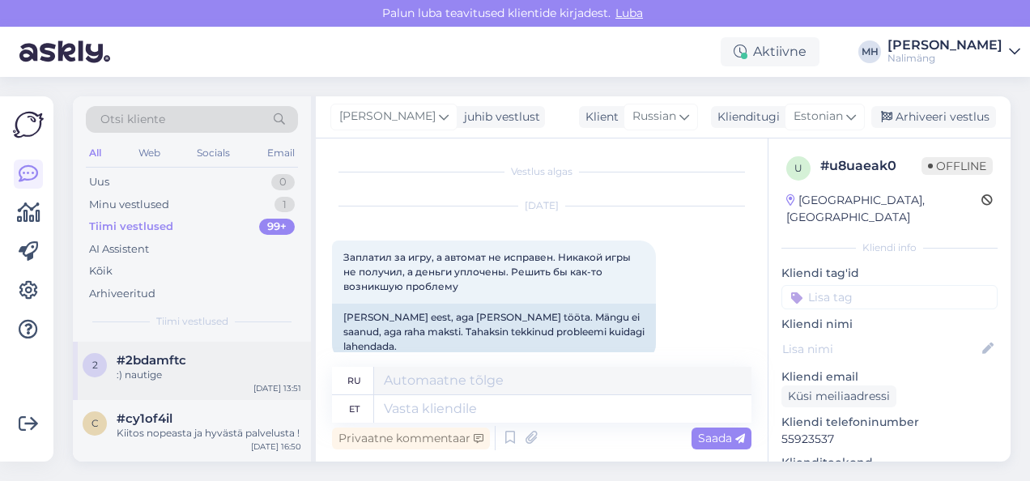
scroll to position [0, 0]
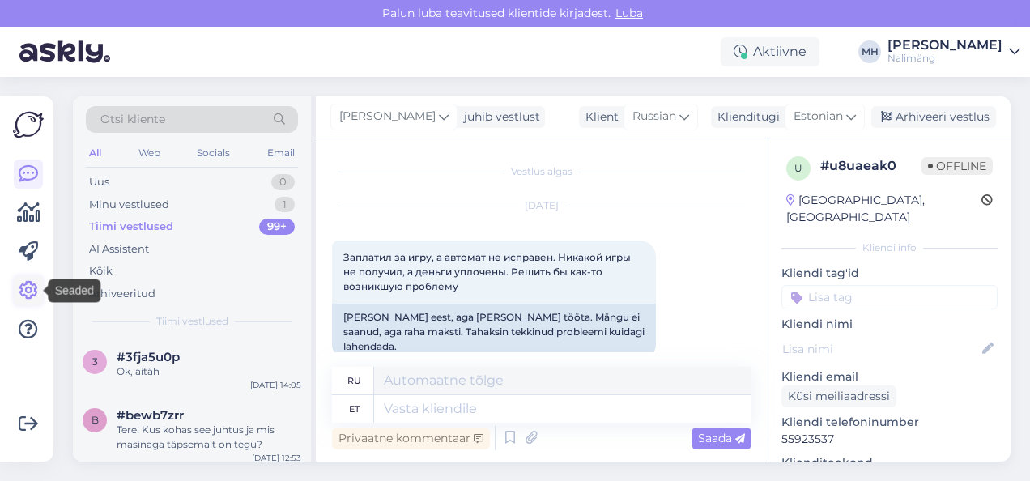
click at [32, 283] on icon at bounding box center [28, 290] width 19 height 19
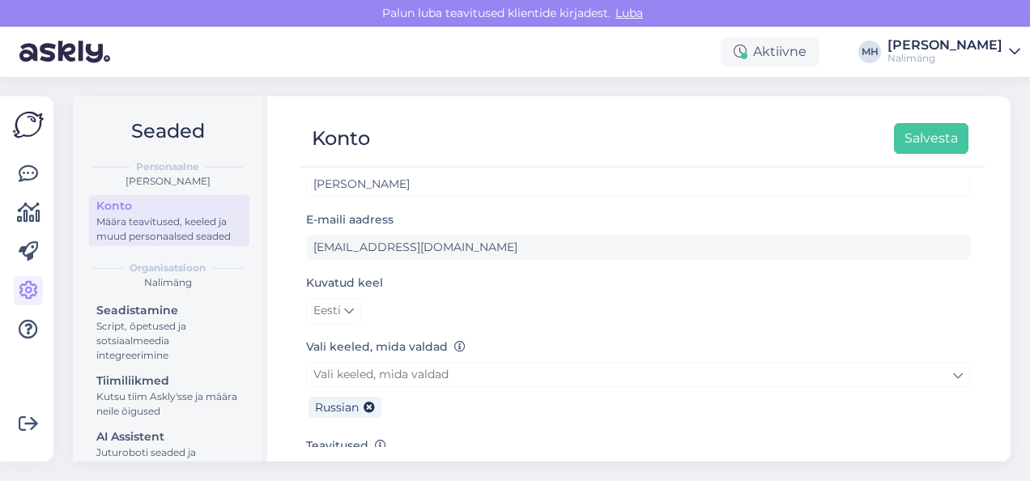
scroll to position [149, 0]
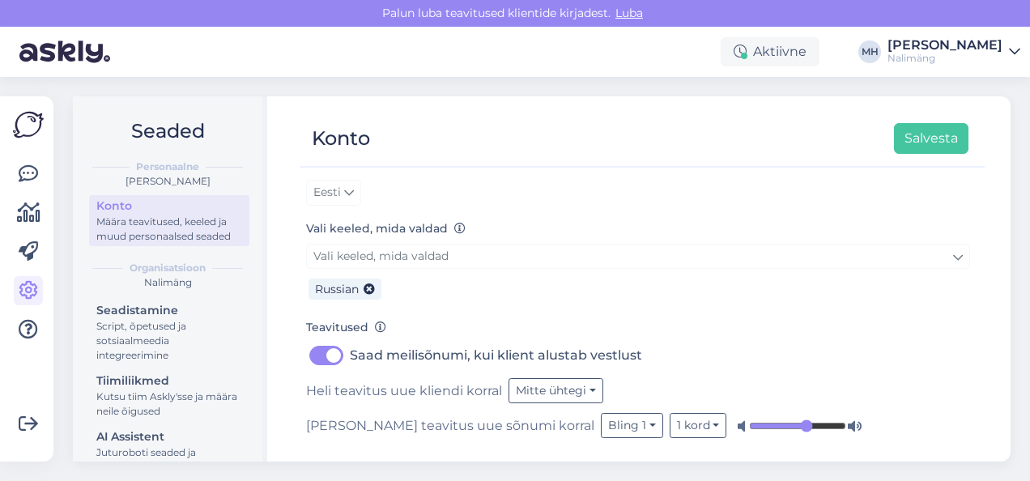
click at [1009, 47] on icon at bounding box center [1014, 51] width 11 height 13
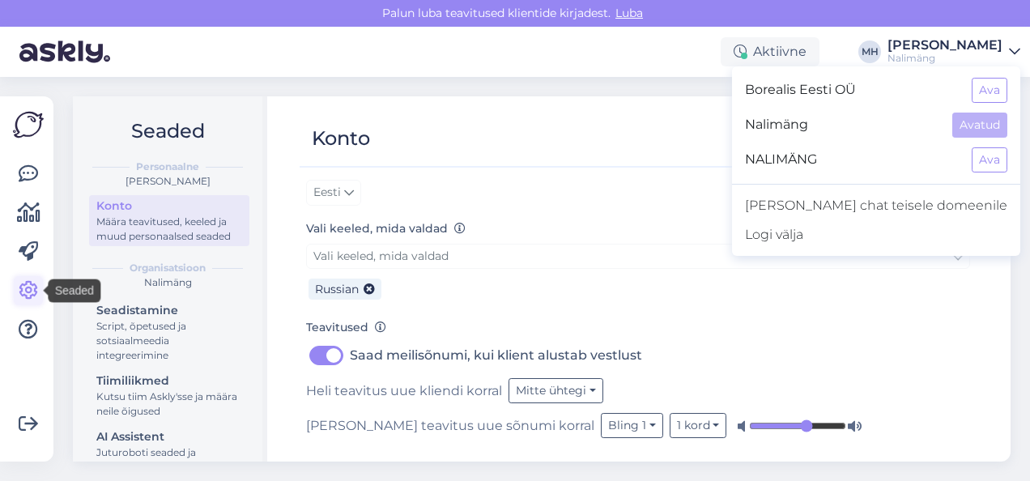
click at [24, 286] on icon at bounding box center [28, 290] width 19 height 19
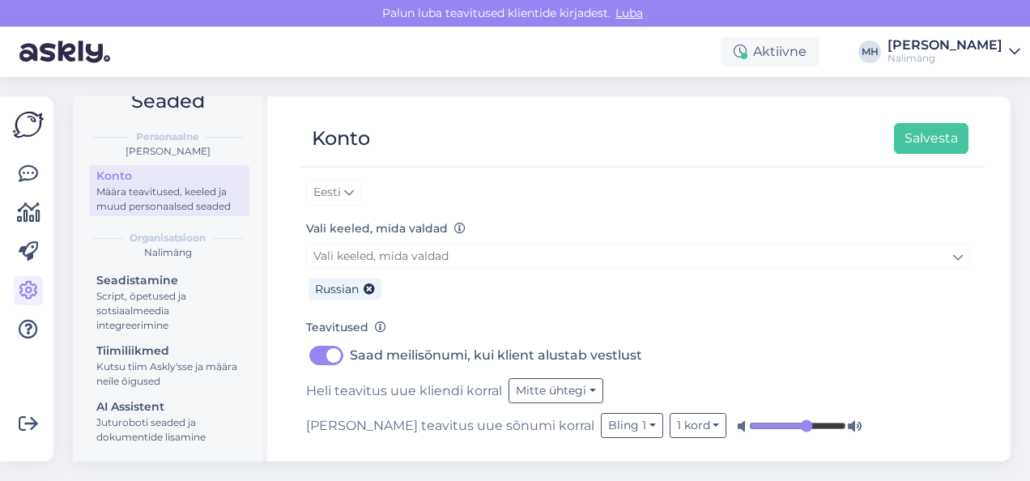
scroll to position [0, 0]
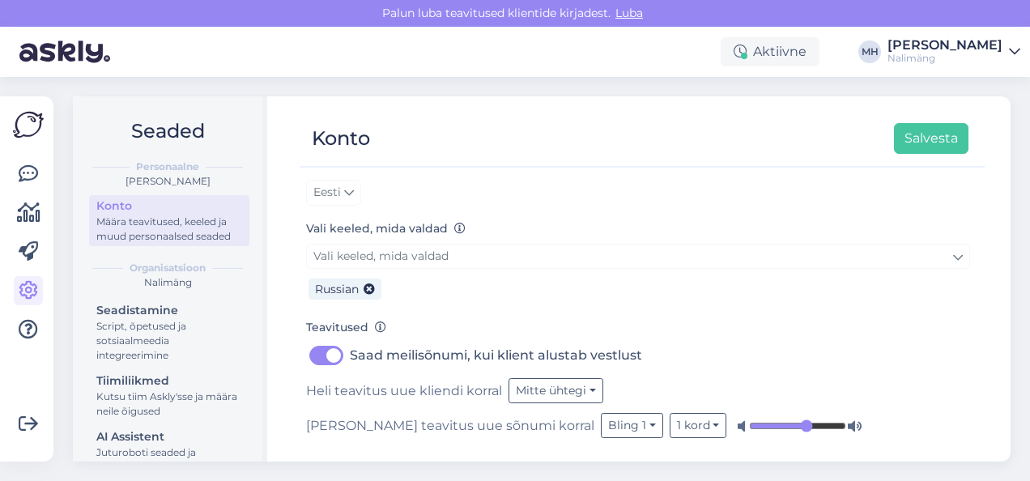
click at [628, 16] on span "Luba" at bounding box center [629, 13] width 37 height 15
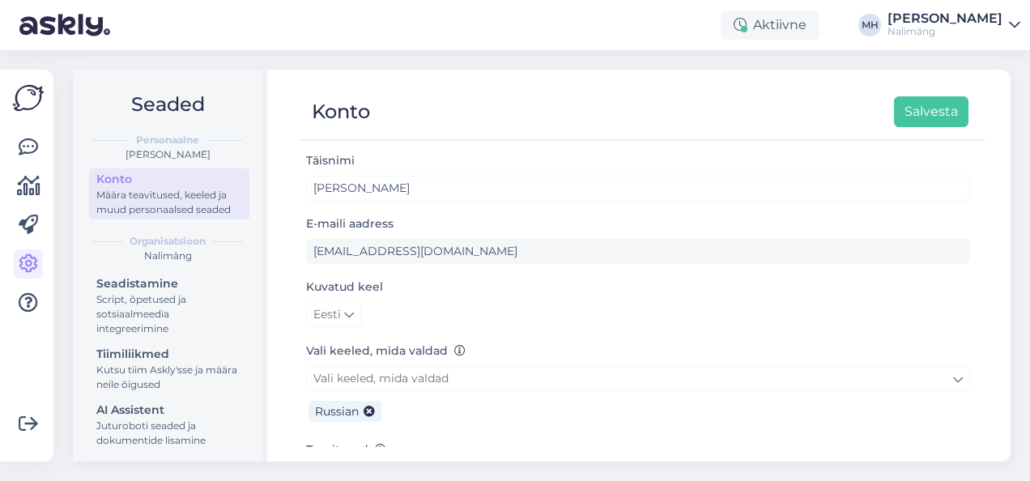
scroll to position [123, 0]
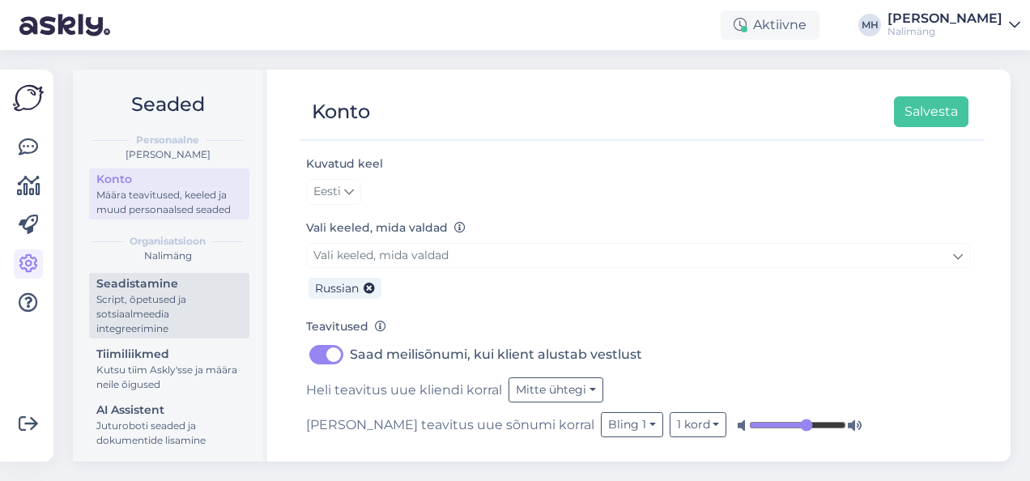
click at [159, 329] on div "Script, õpetused ja sotsiaalmeedia integreerimine" at bounding box center [169, 314] width 146 height 44
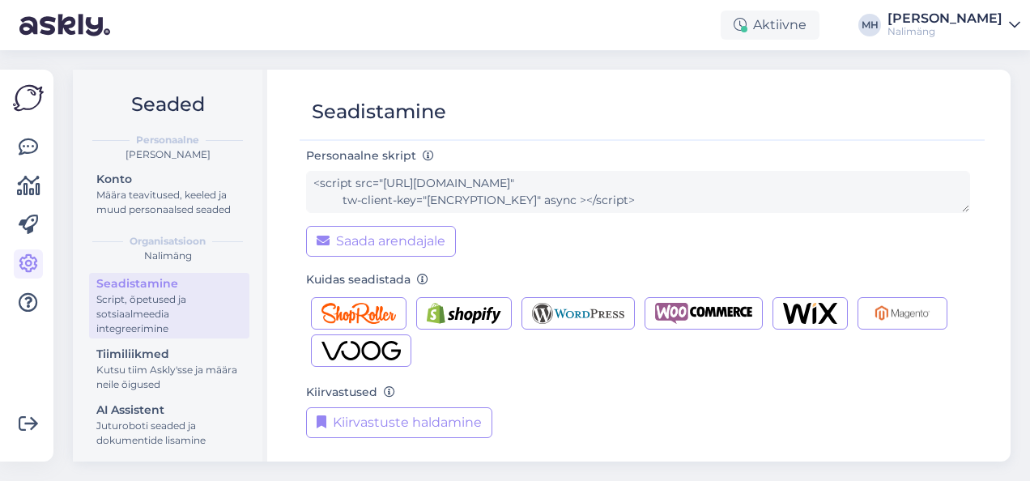
scroll to position [18, 0]
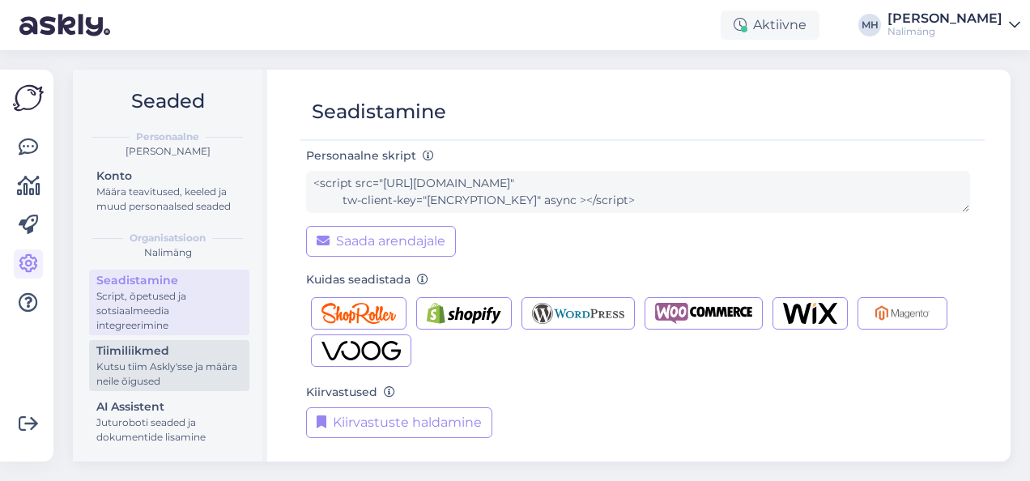
click at [127, 360] on div "Kutsu tiim Askly'sse ja määra neile õigused" at bounding box center [169, 374] width 146 height 29
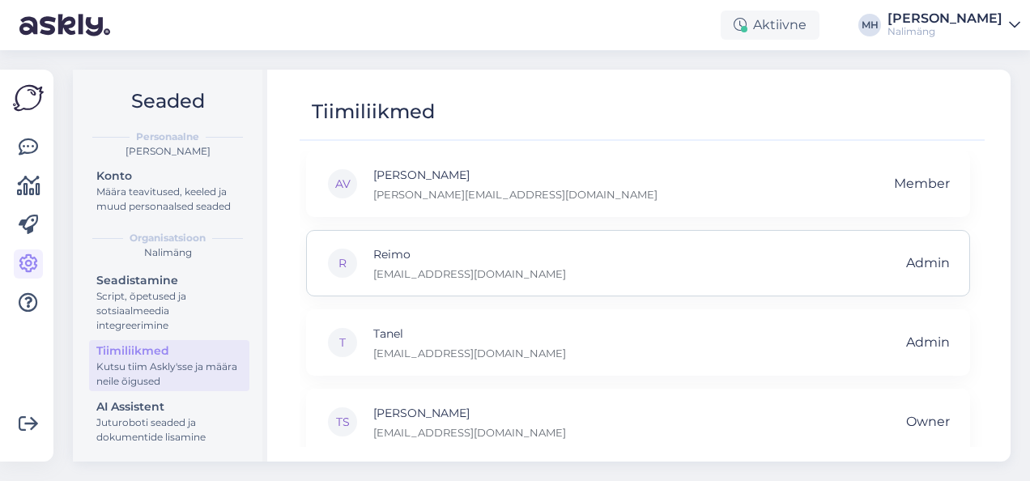
scroll to position [177, 0]
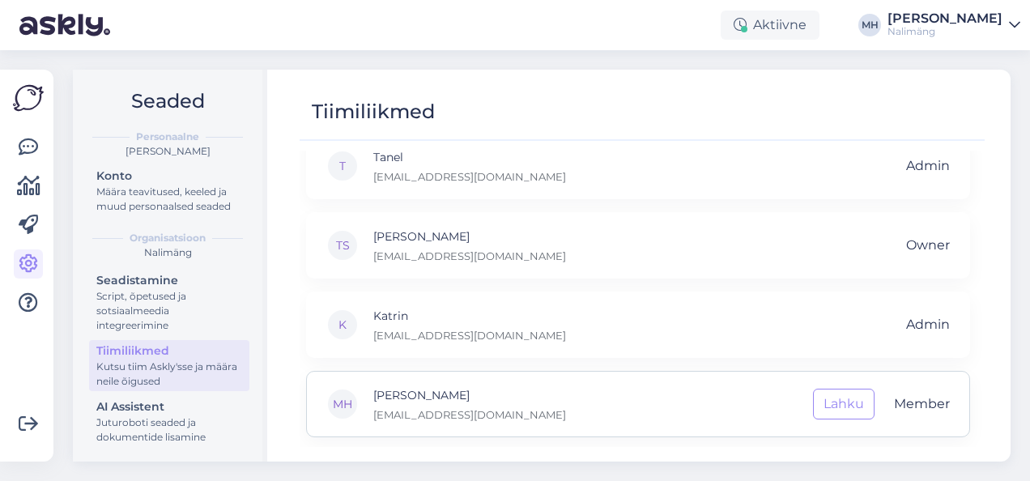
click at [415, 399] on p "[PERSON_NAME]" at bounding box center [469, 395] width 193 height 18
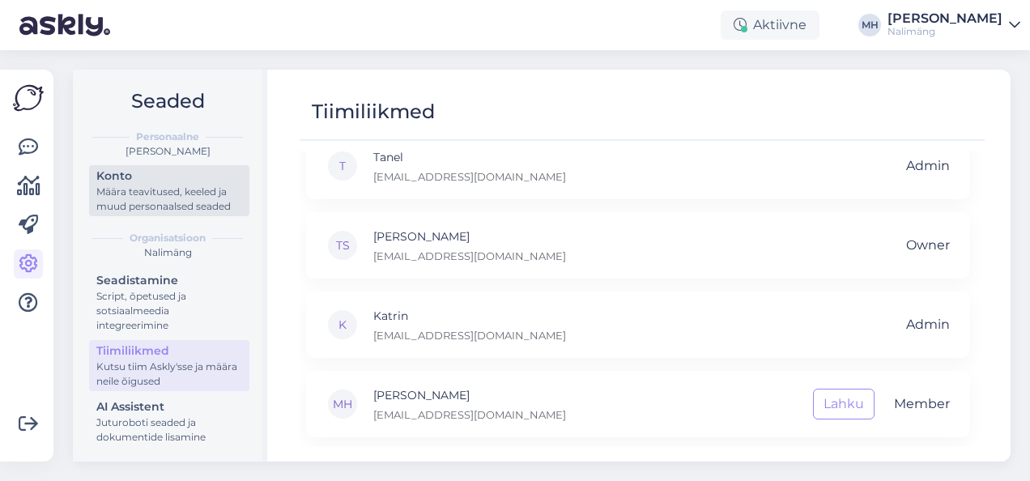
click at [138, 168] on div "Konto" at bounding box center [169, 176] width 146 height 17
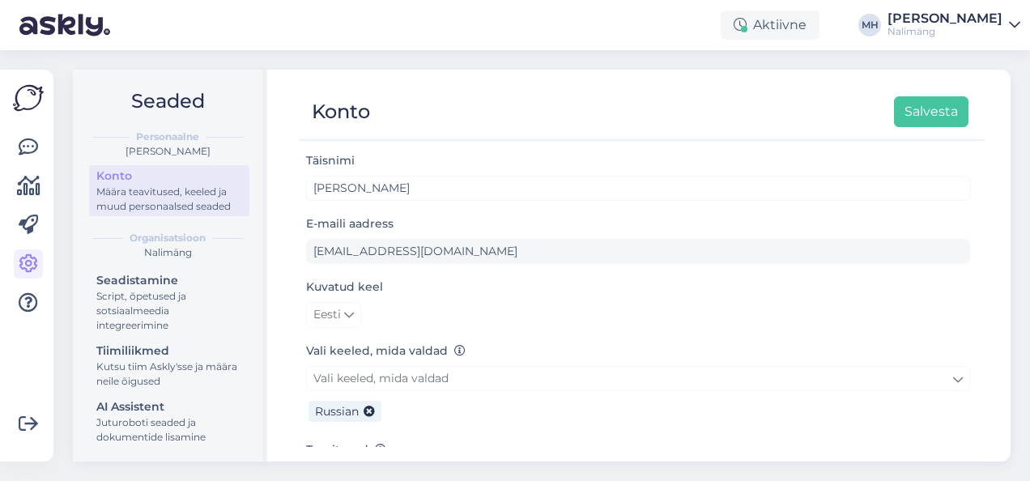
click at [961, 19] on div "[PERSON_NAME]" at bounding box center [945, 18] width 115 height 13
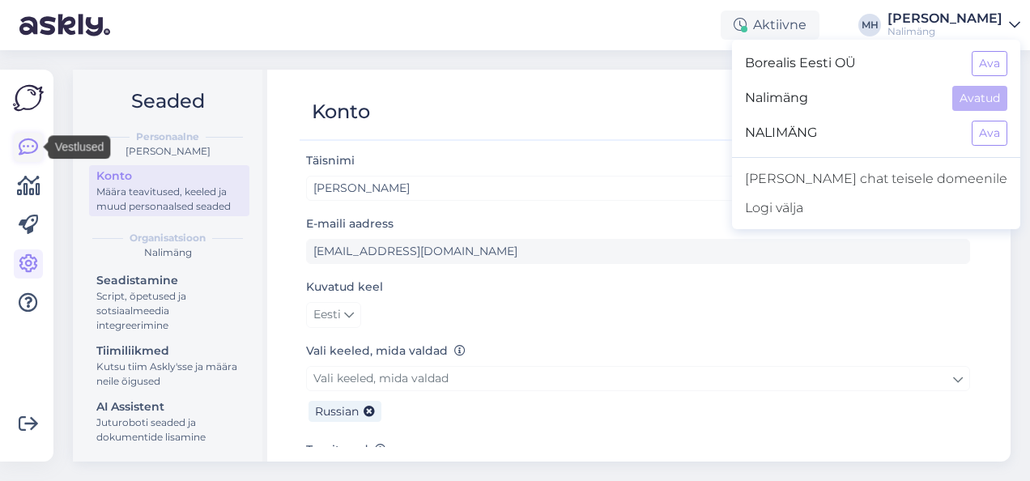
click at [26, 140] on icon at bounding box center [28, 147] width 19 height 19
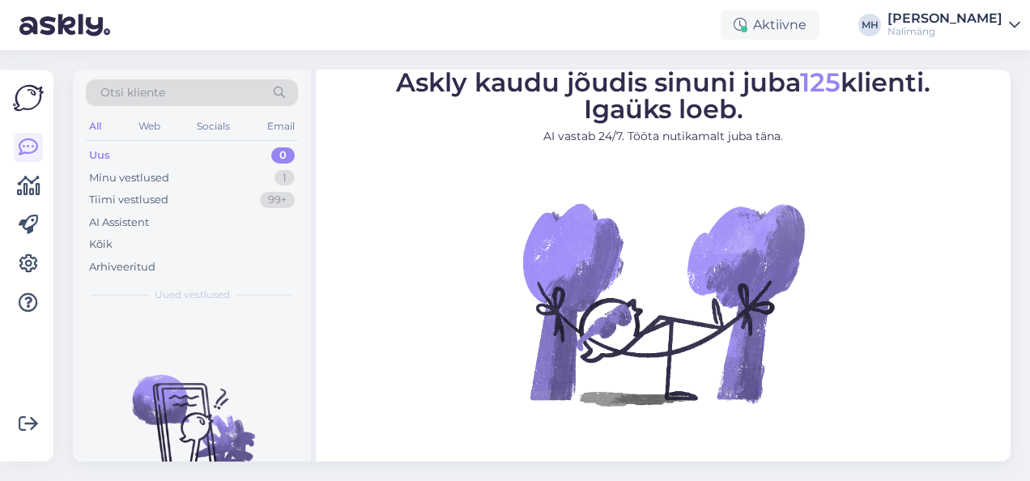
click at [19, 99] on img at bounding box center [28, 98] width 31 height 31
